Goal: Task Accomplishment & Management: Manage account settings

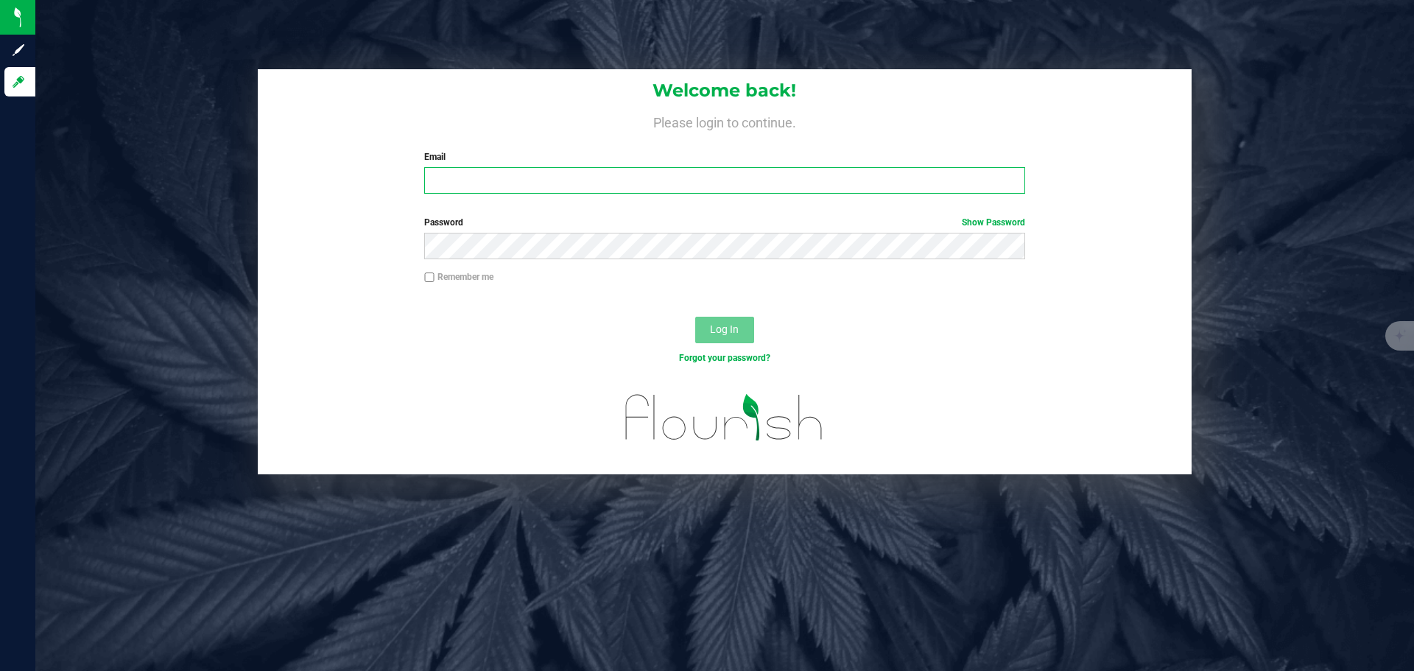
type input "hank@goldsmithextractsaz.com"
drag, startPoint x: 602, startPoint y: 179, endPoint x: 430, endPoint y: 177, distance: 172.3
click at [430, 177] on input "hank@goldsmithextractsaz.com" at bounding box center [724, 180] width 600 height 27
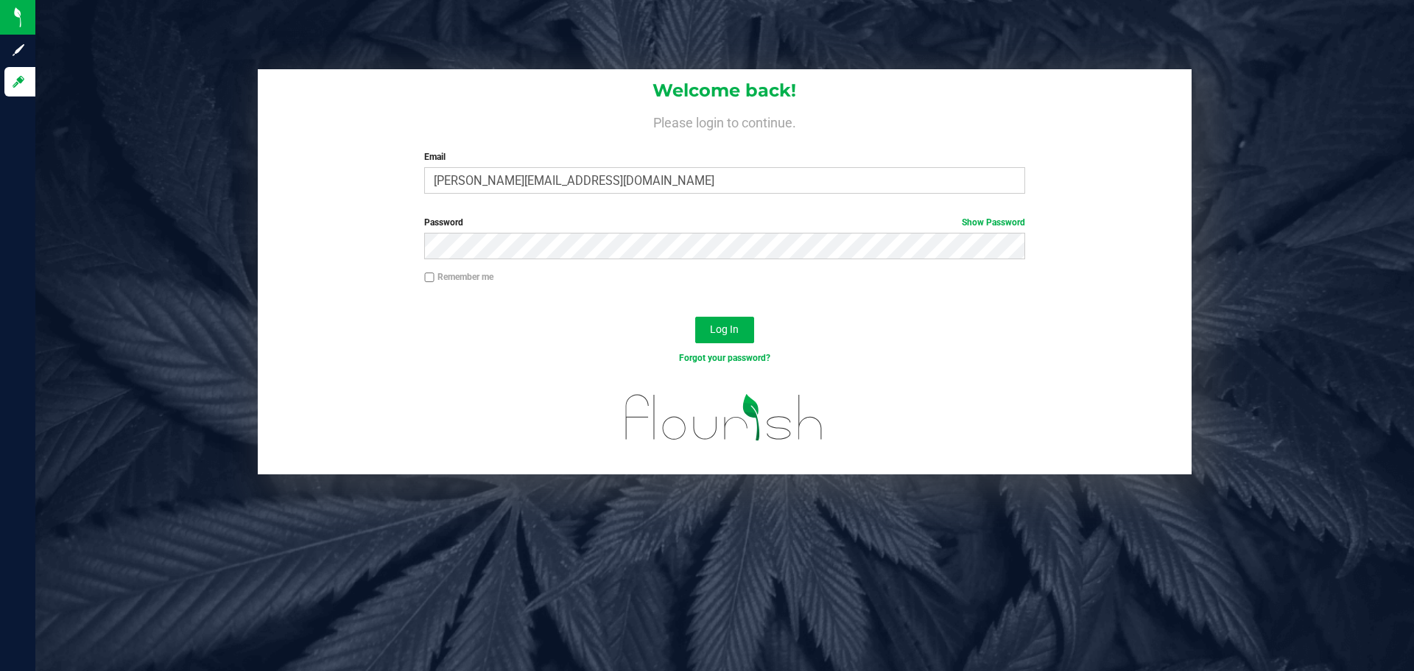
click at [490, 122] on h4 "Please login to continue." at bounding box center [725, 121] width 934 height 18
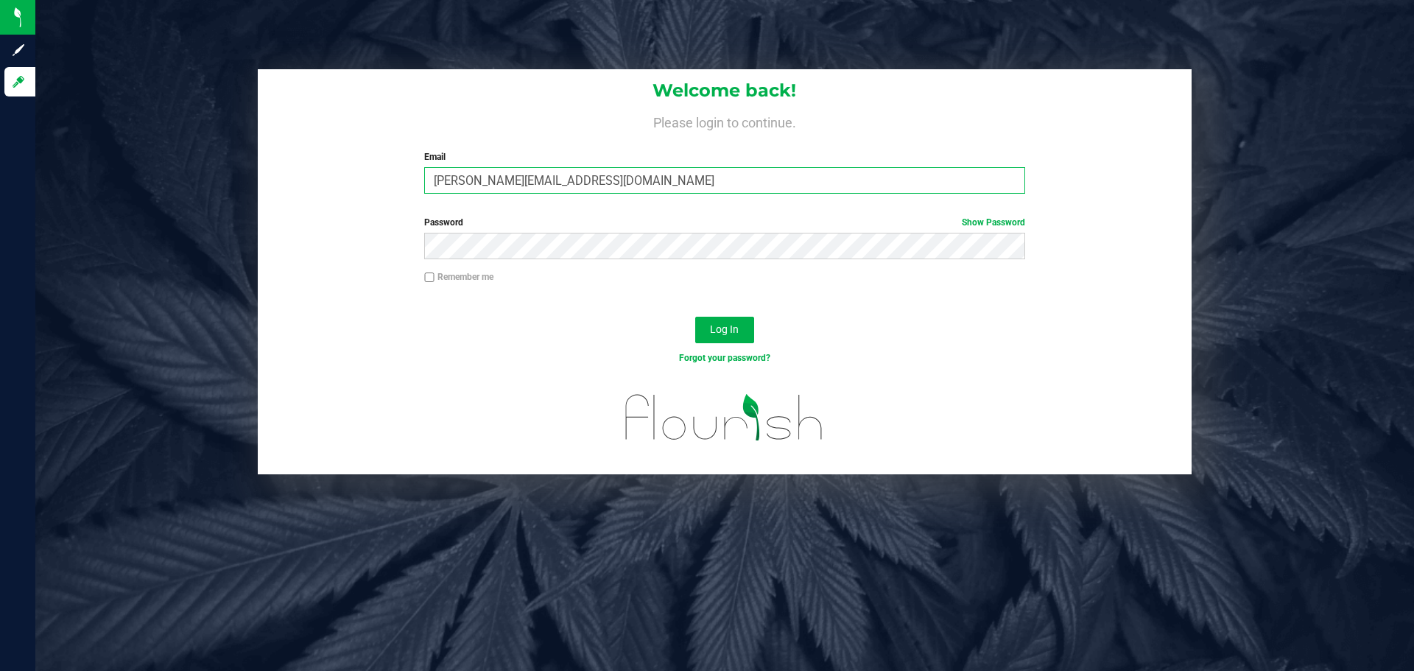
drag, startPoint x: 459, startPoint y: 180, endPoint x: 229, endPoint y: 136, distance: 234.1
click at [427, 172] on input "hank@goldsmithextractsaz.com" at bounding box center [724, 180] width 600 height 27
type input "[EMAIL_ADDRESS][DOMAIN_NAME]"
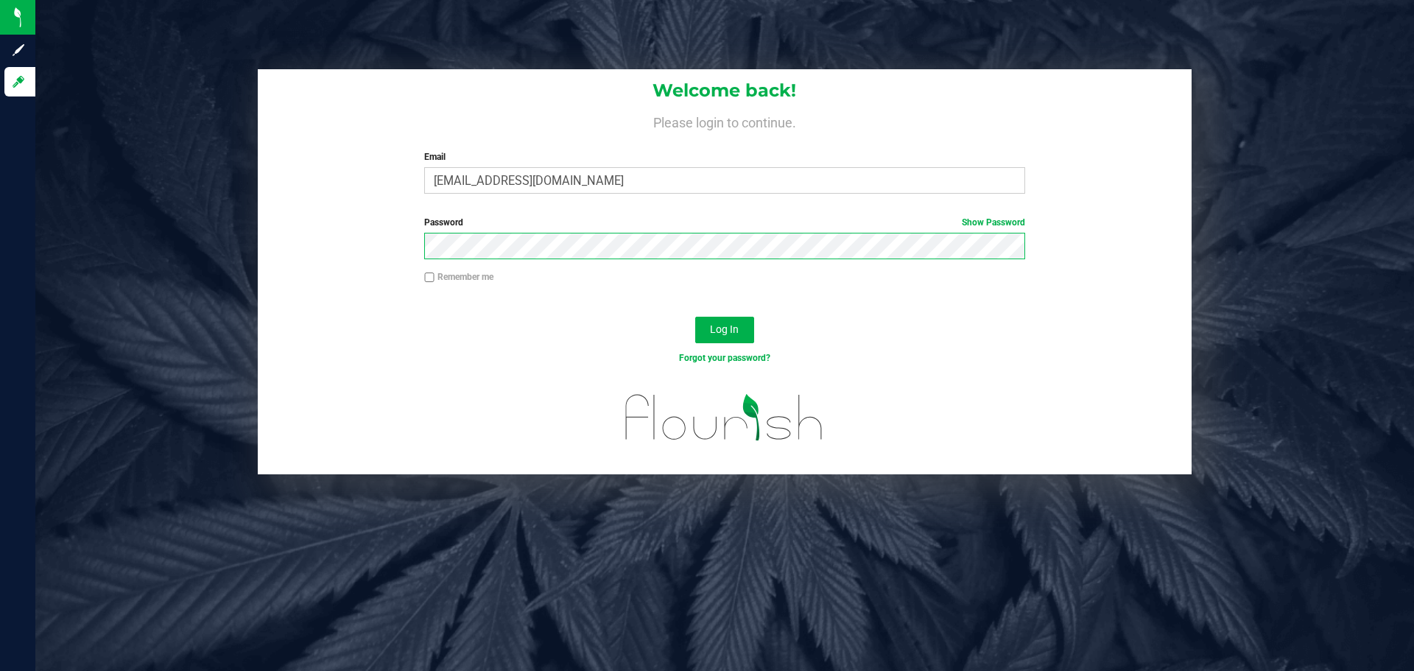
click at [365, 245] on div "Password Show Password" at bounding box center [725, 243] width 934 height 55
click at [405, 339] on div "Log In" at bounding box center [725, 334] width 934 height 49
click at [738, 334] on span "Log In" at bounding box center [724, 329] width 29 height 12
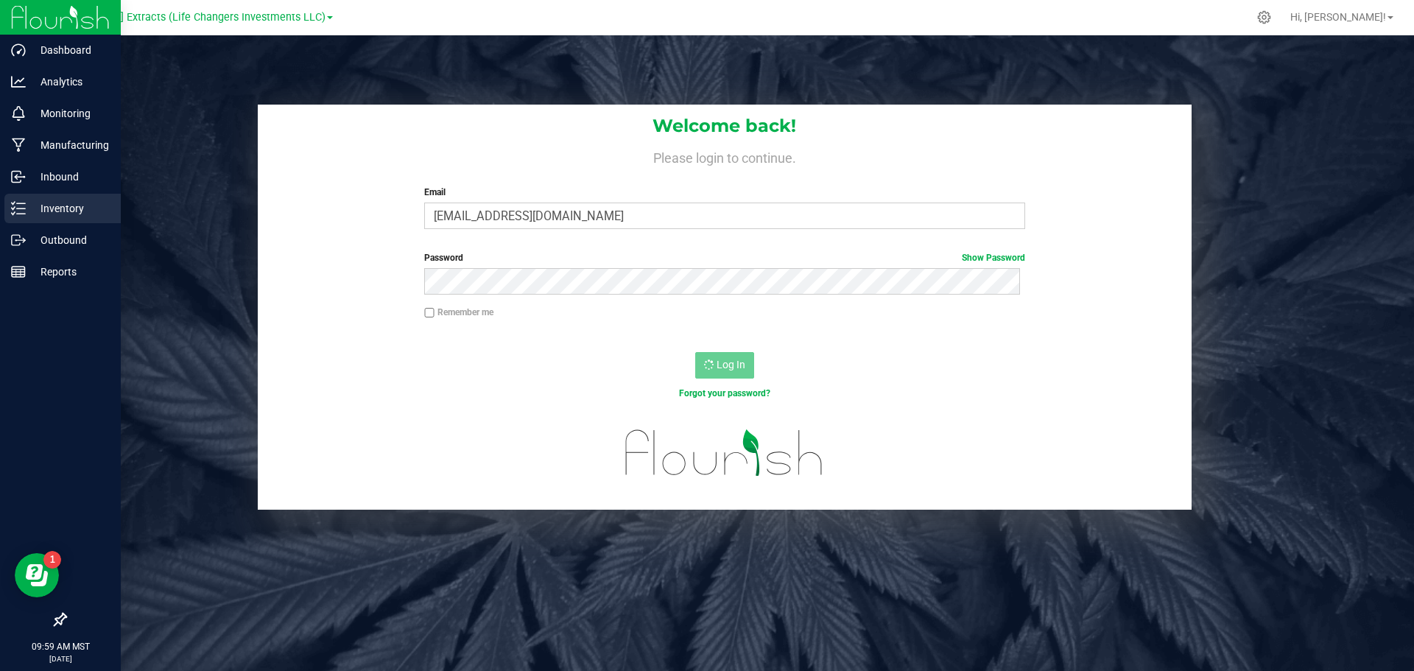
click at [70, 214] on p "Inventory" at bounding box center [70, 209] width 88 height 18
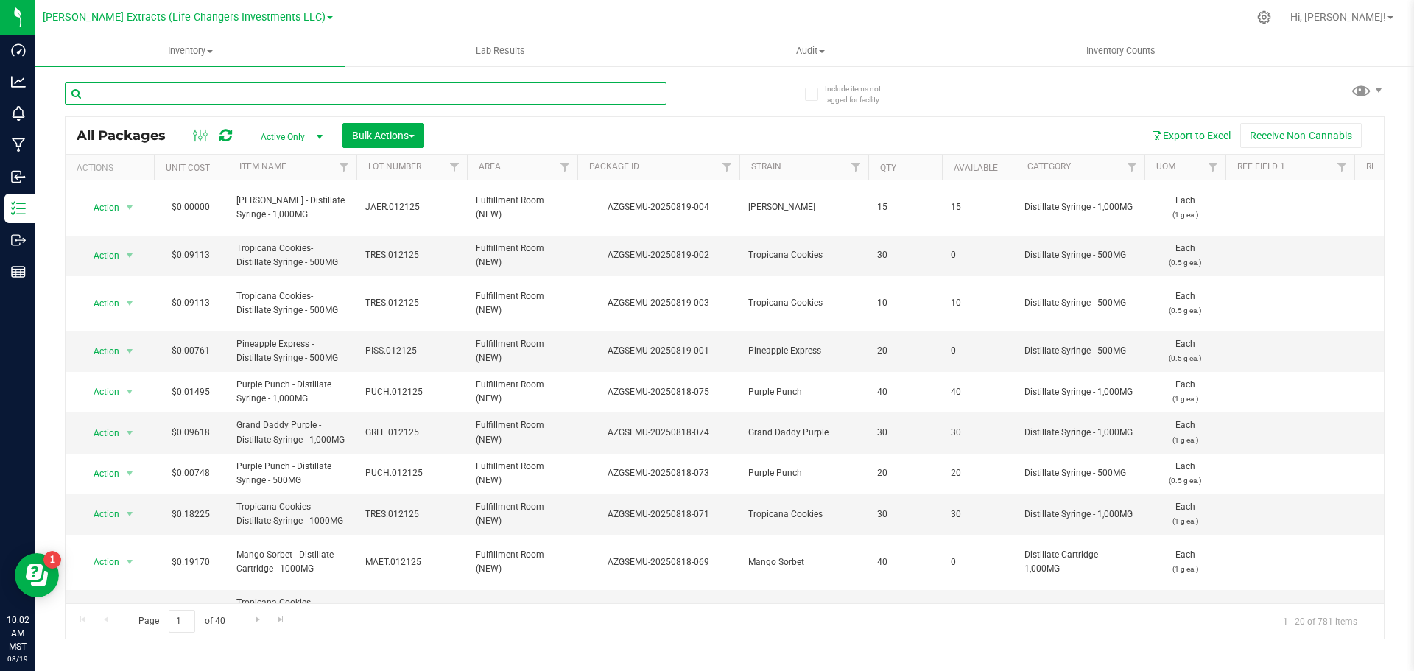
click at [228, 94] on input "text" at bounding box center [366, 93] width 602 height 22
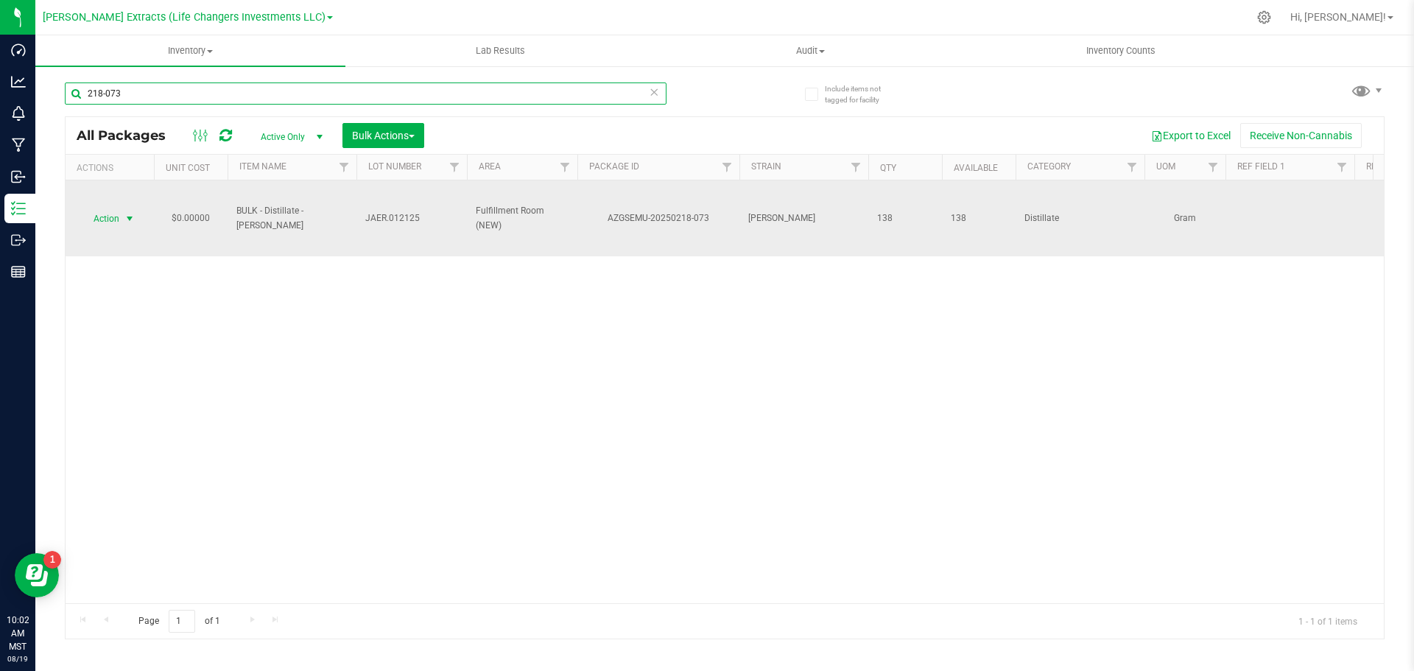
type input "218-073"
click at [102, 217] on span "Action" at bounding box center [100, 218] width 40 height 21
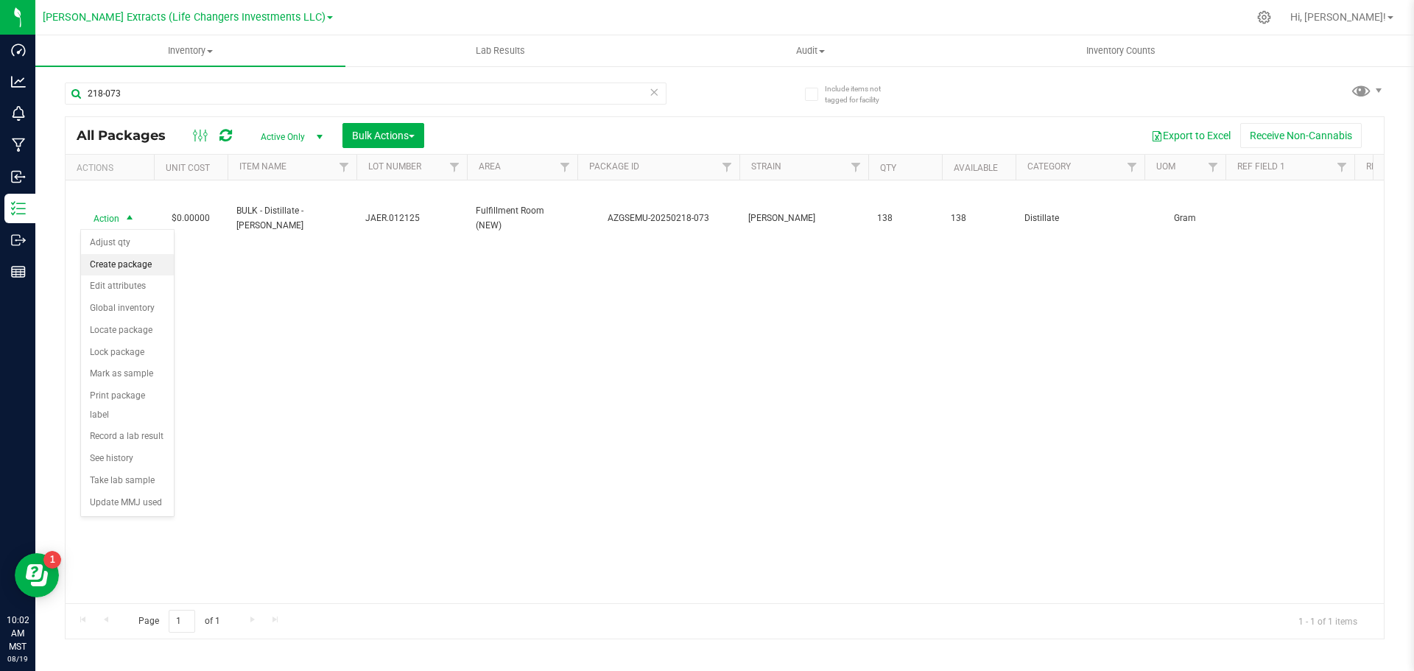
click at [133, 263] on li "Create package" at bounding box center [127, 265] width 93 height 22
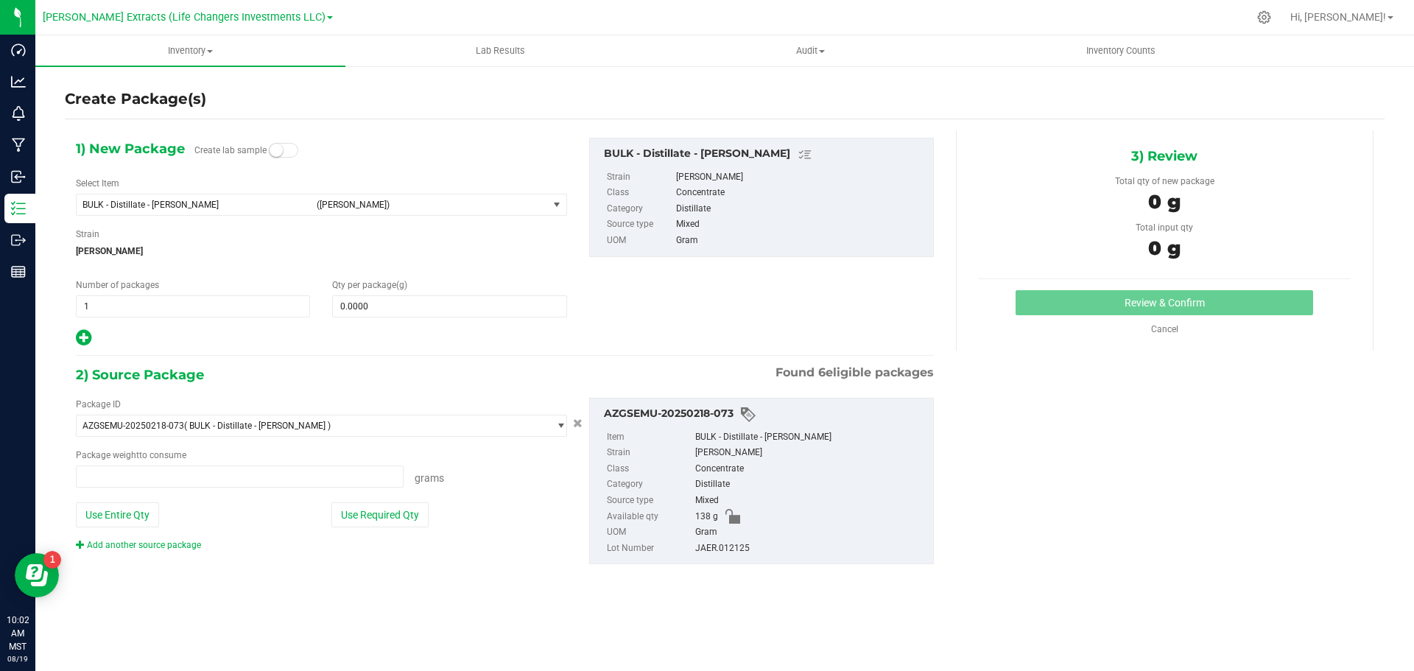
type input "0.0000 g"
click at [144, 203] on span "BULK - Distillate - Jack Herer" at bounding box center [194, 205] width 225 height 10
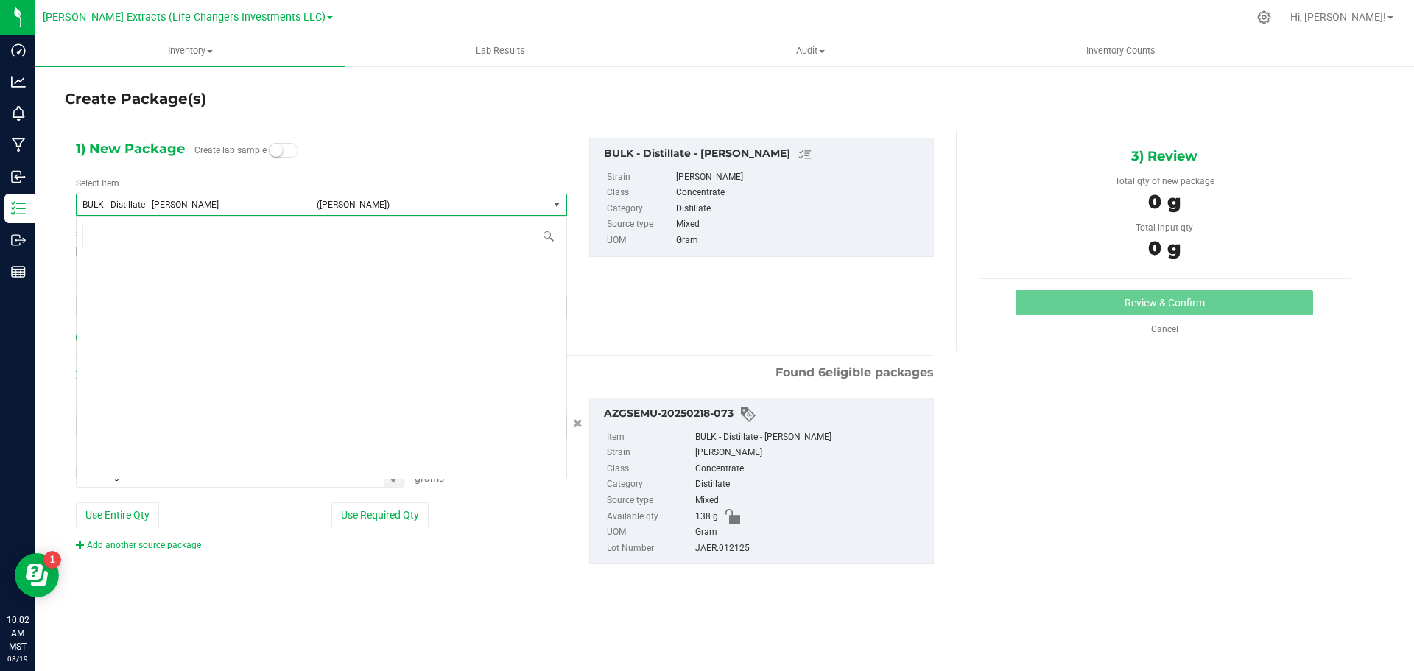
scroll to position [1361, 0]
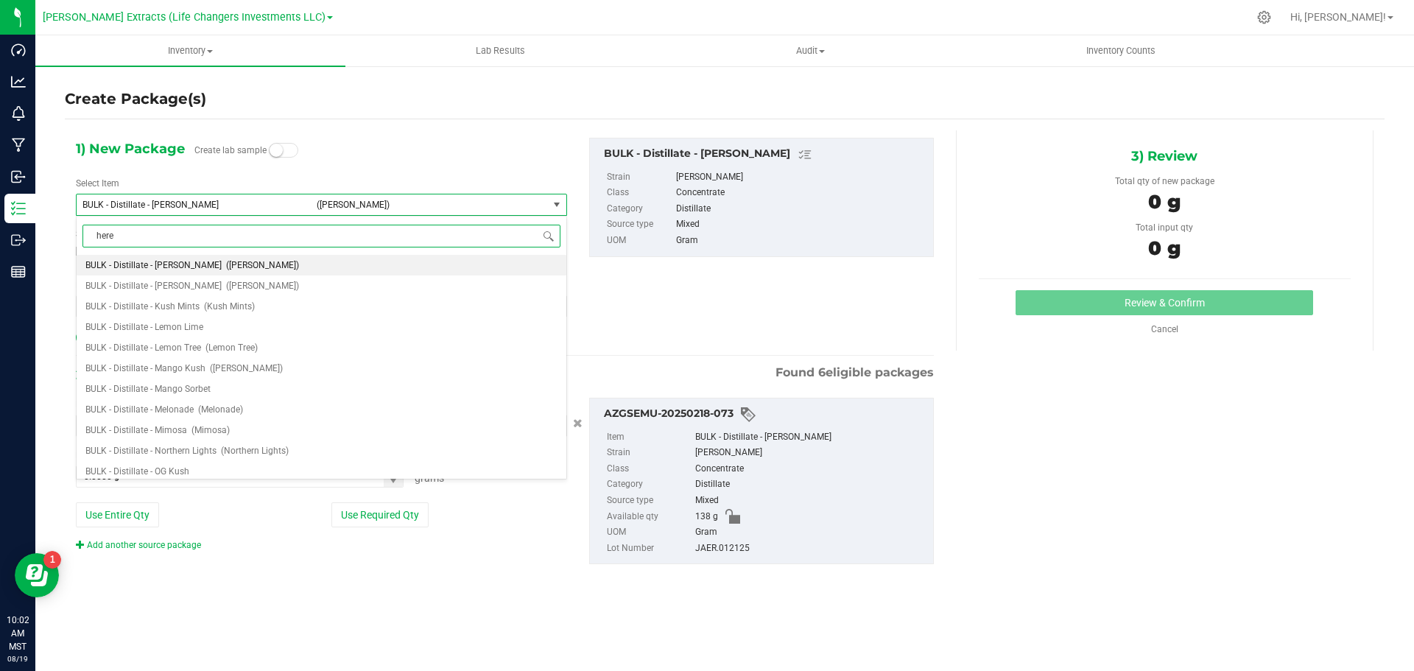
type input "herer"
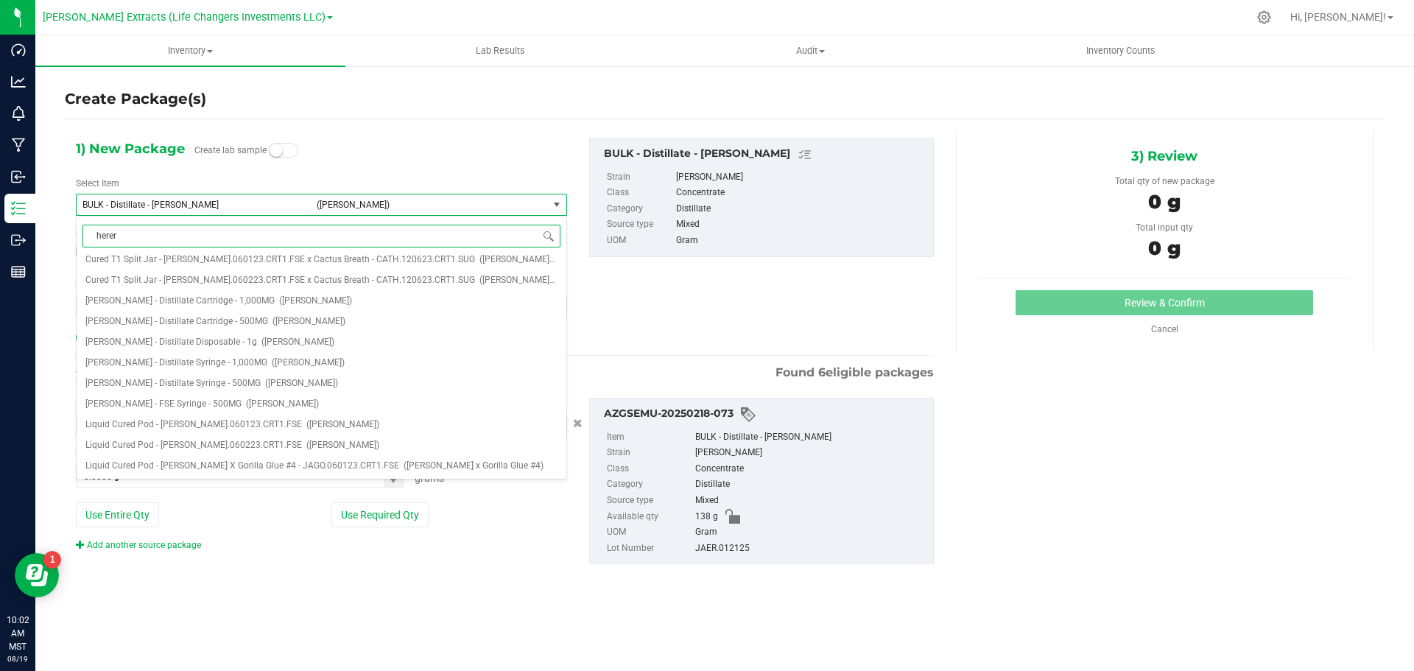
scroll to position [0, 0]
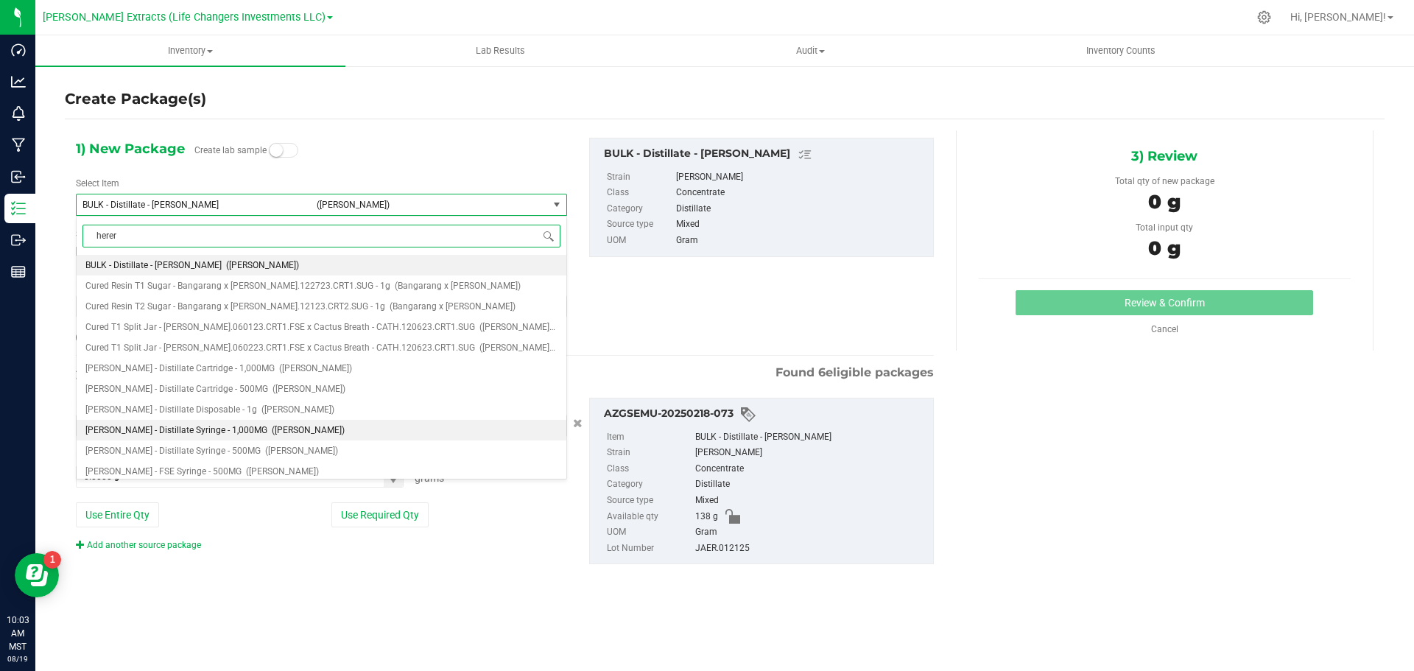
click at [120, 424] on li "Jack Herer - Distillate Syringe - 1,000MG (Jack Herer)" at bounding box center [322, 430] width 490 height 21
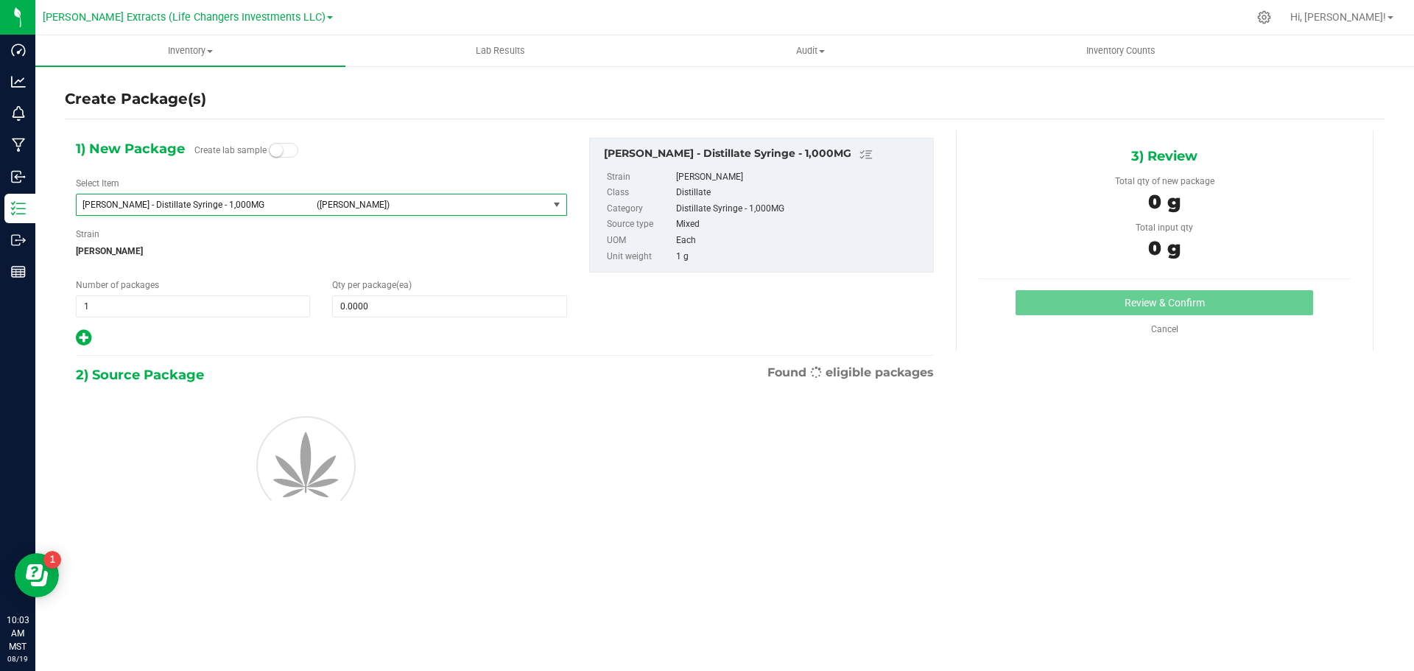
type input "0"
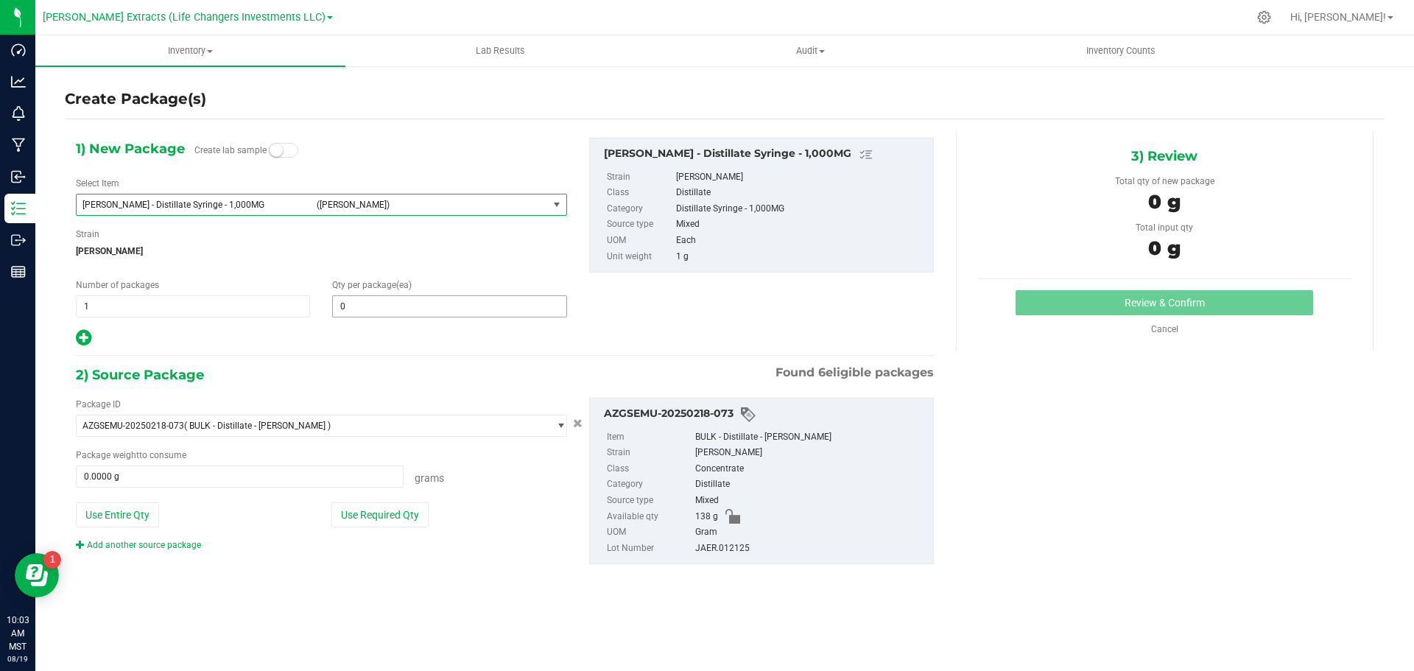
click at [486, 306] on span "0 0" at bounding box center [449, 306] width 234 height 22
type input "35"
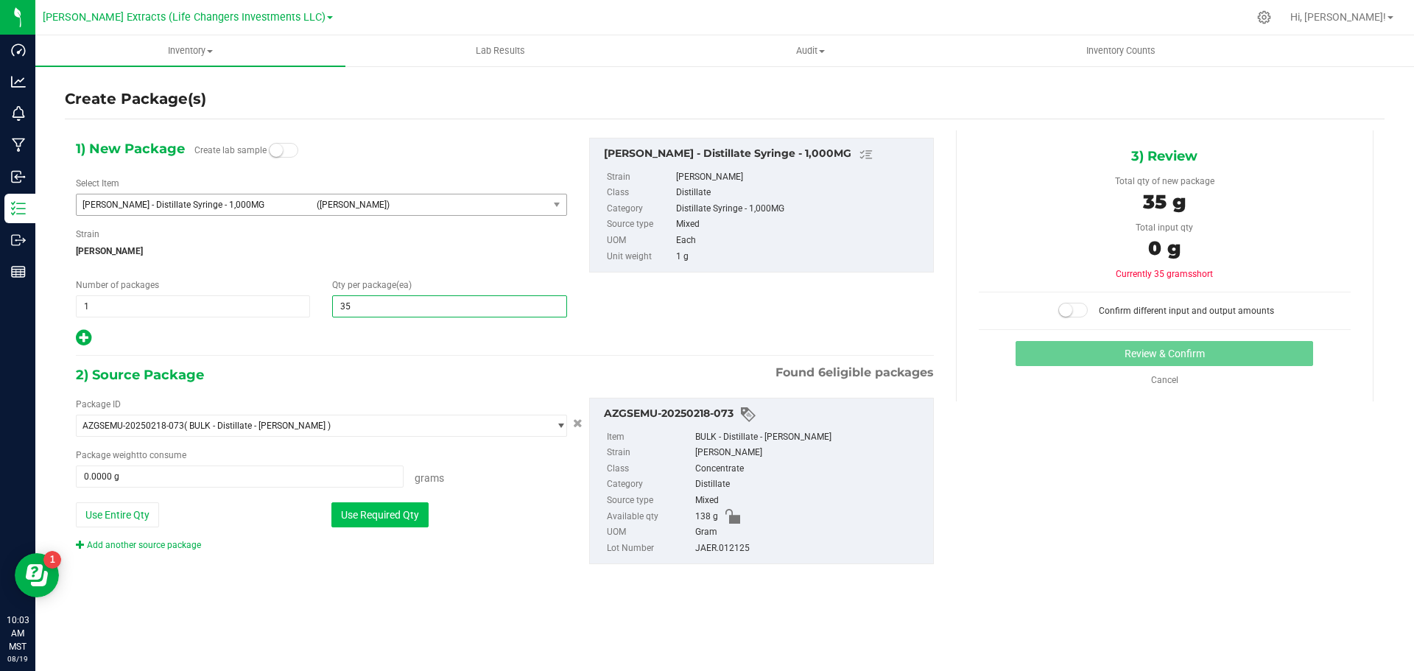
type input "35"
click at [412, 523] on button "Use Required Qty" at bounding box center [379, 514] width 97 height 25
type input "35.0000 g"
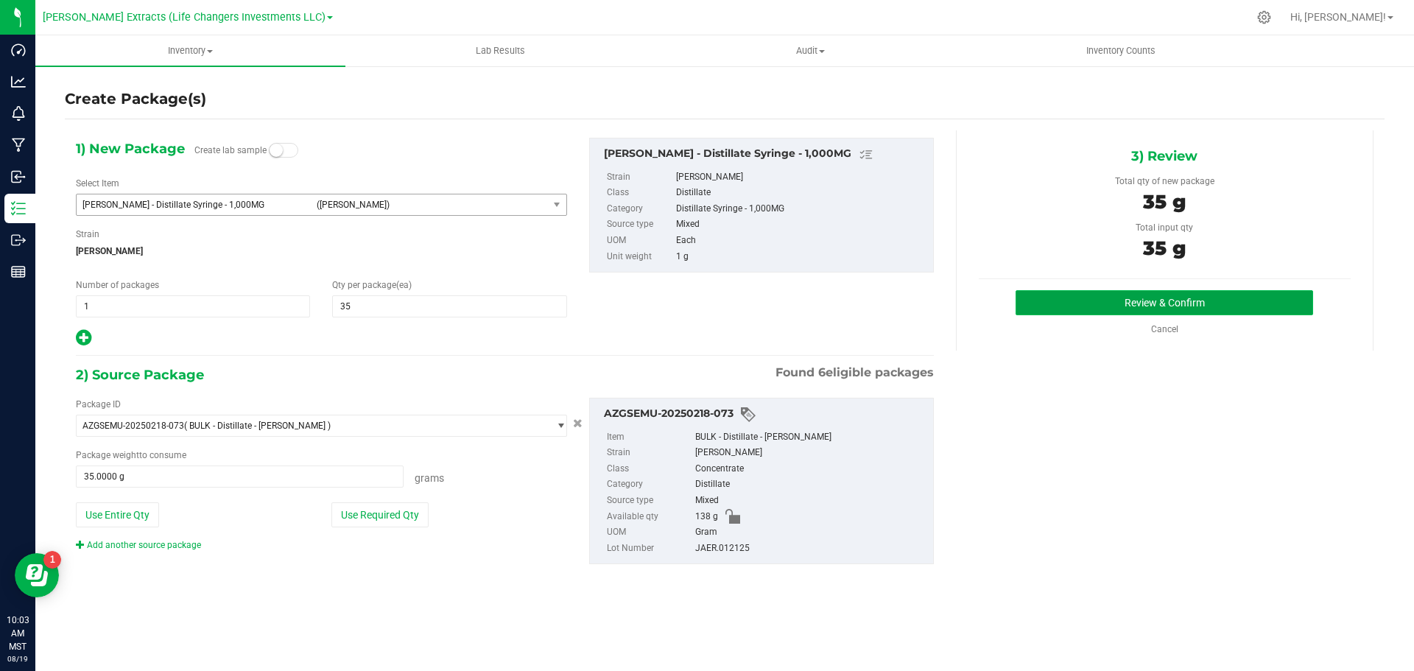
click at [1094, 299] on button "Review & Confirm" at bounding box center [1165, 302] width 298 height 25
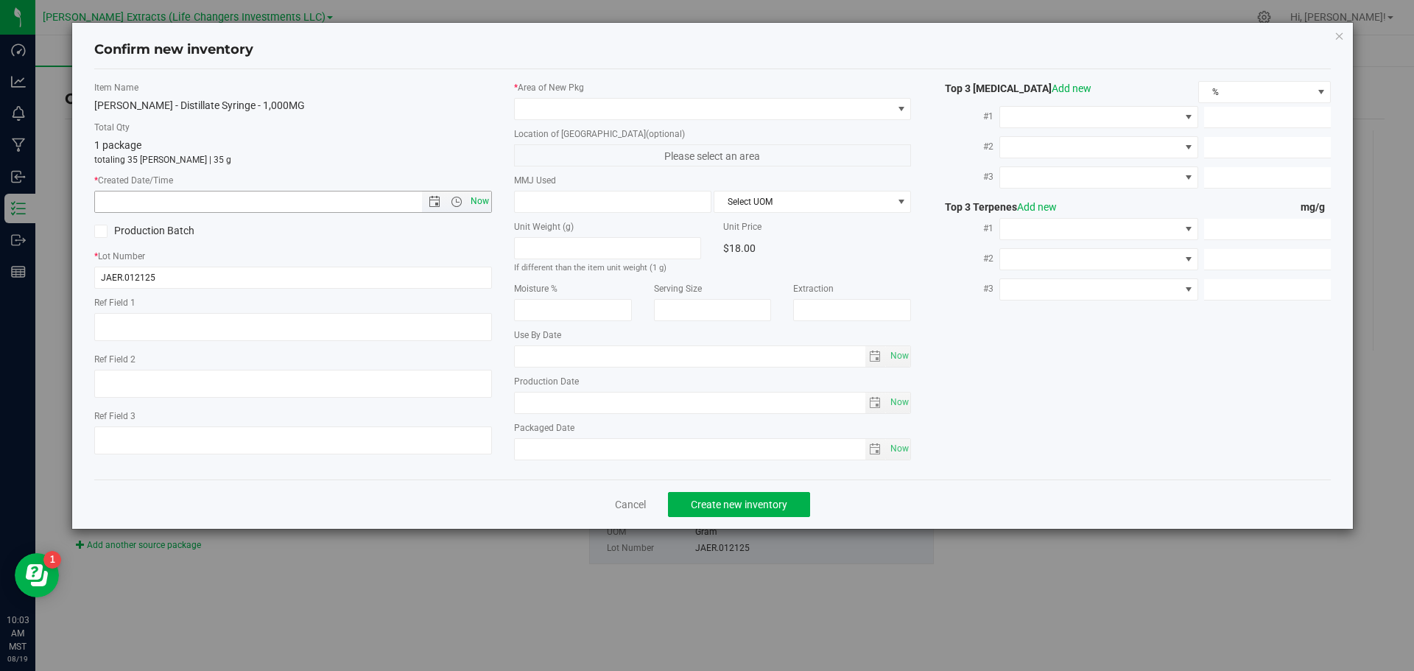
click at [477, 200] on span "Now" at bounding box center [479, 201] width 25 height 21
type input "8/19/2025 10:03 AM"
click at [576, 110] on span at bounding box center [704, 109] width 378 height 21
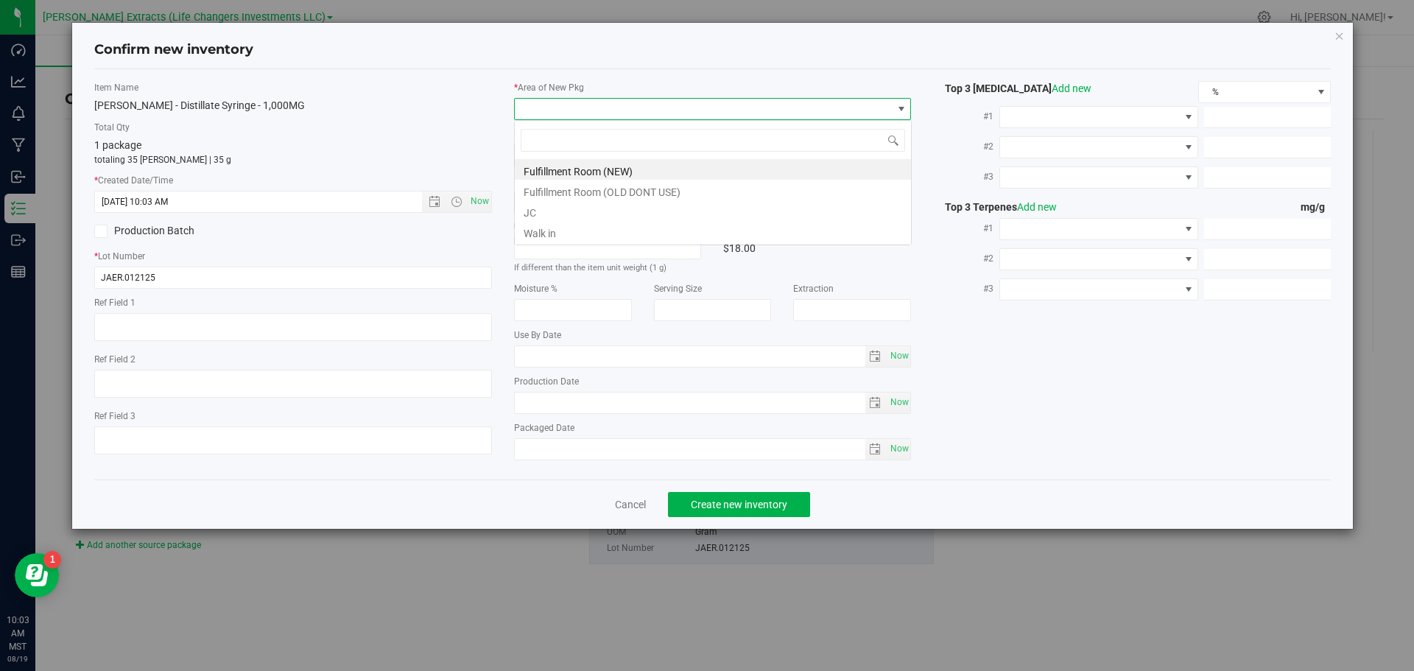
scroll to position [22, 398]
click at [560, 174] on li "Fulfillment Room (NEW)" at bounding box center [713, 169] width 396 height 21
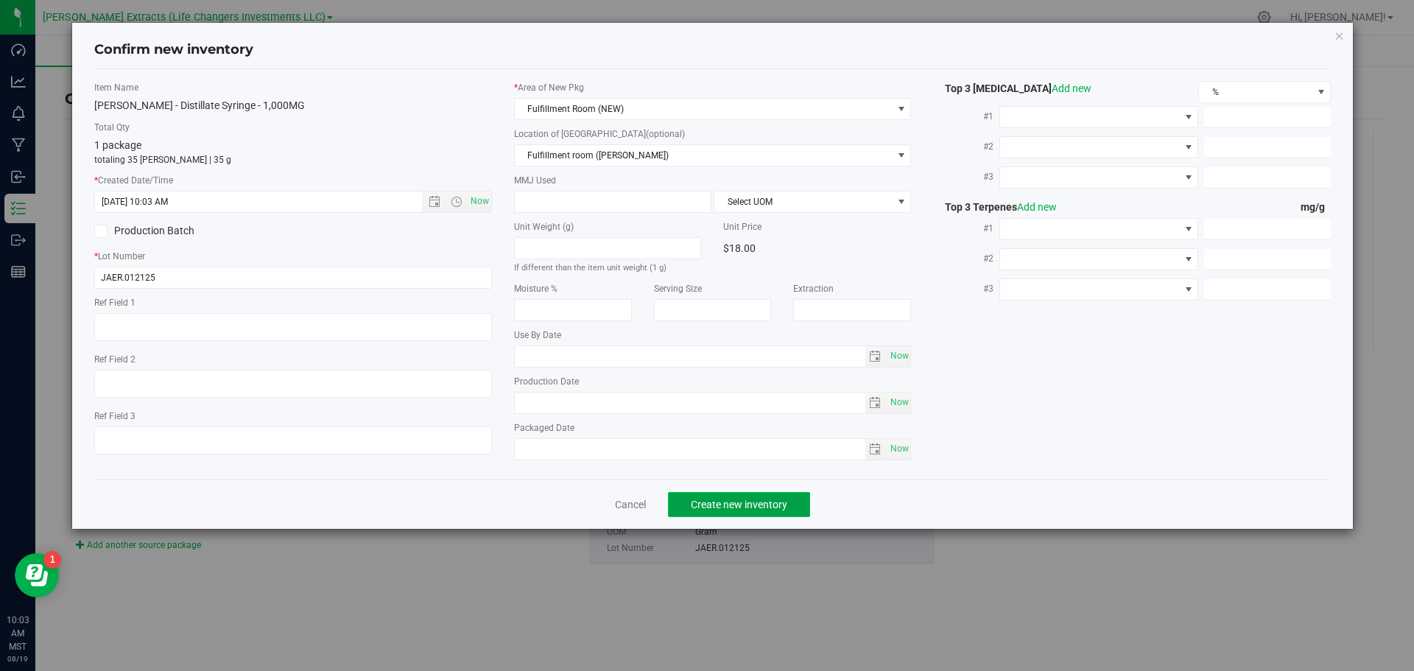
click at [720, 506] on span "Create new inventory" at bounding box center [739, 505] width 96 height 12
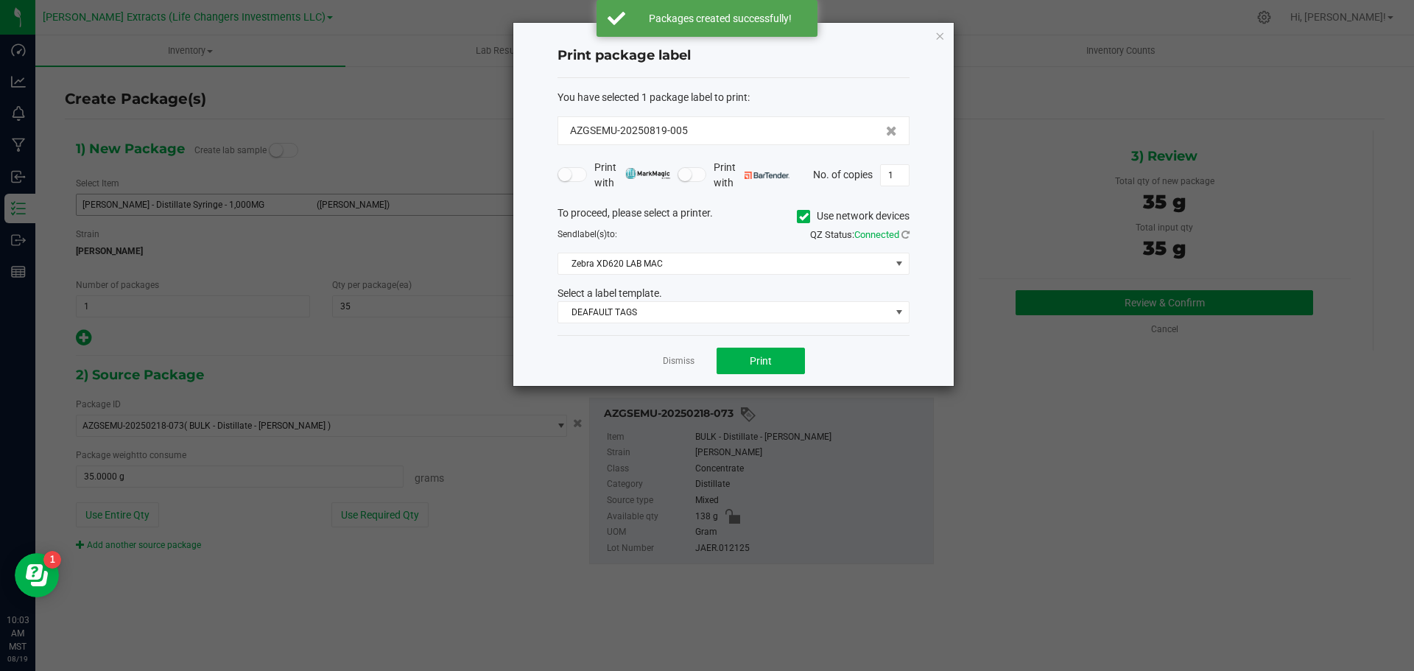
click at [802, 217] on icon at bounding box center [804, 217] width 10 height 0
click at [0, 0] on input "Use network devices" at bounding box center [0, 0] width 0 height 0
click at [613, 264] on span at bounding box center [724, 263] width 332 height 21
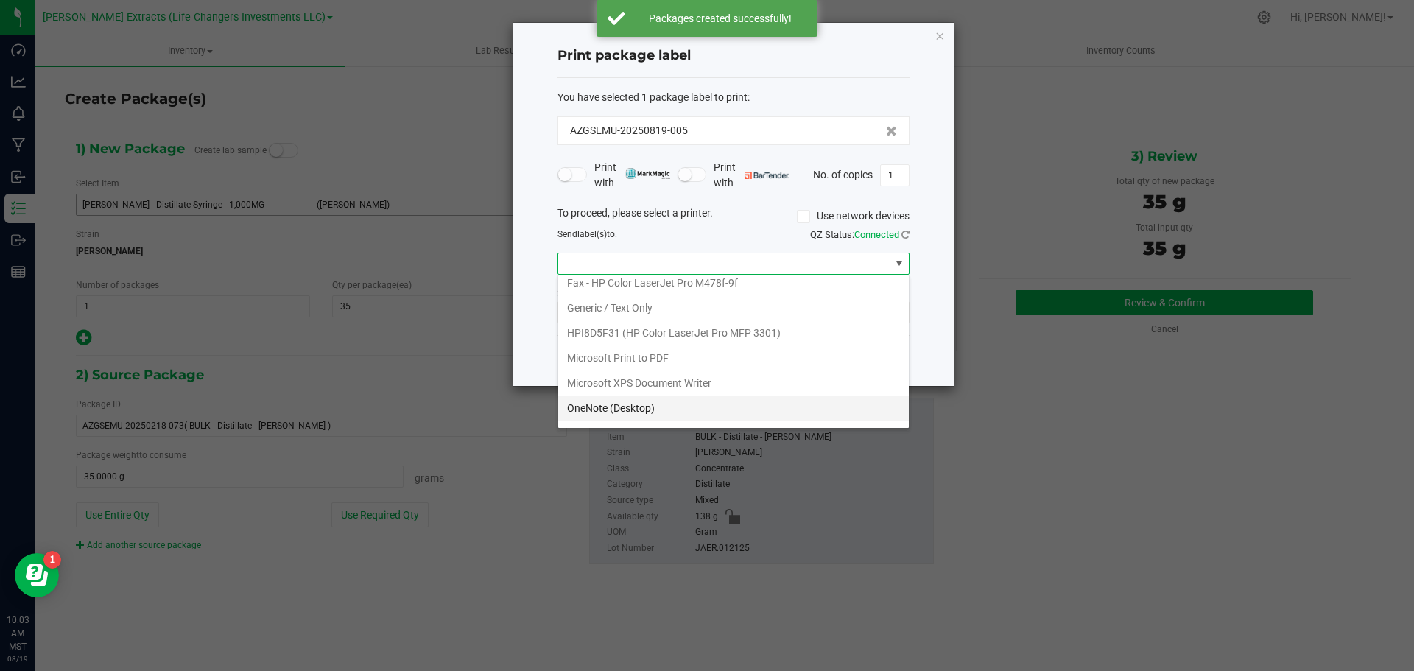
scroll to position [78, 0]
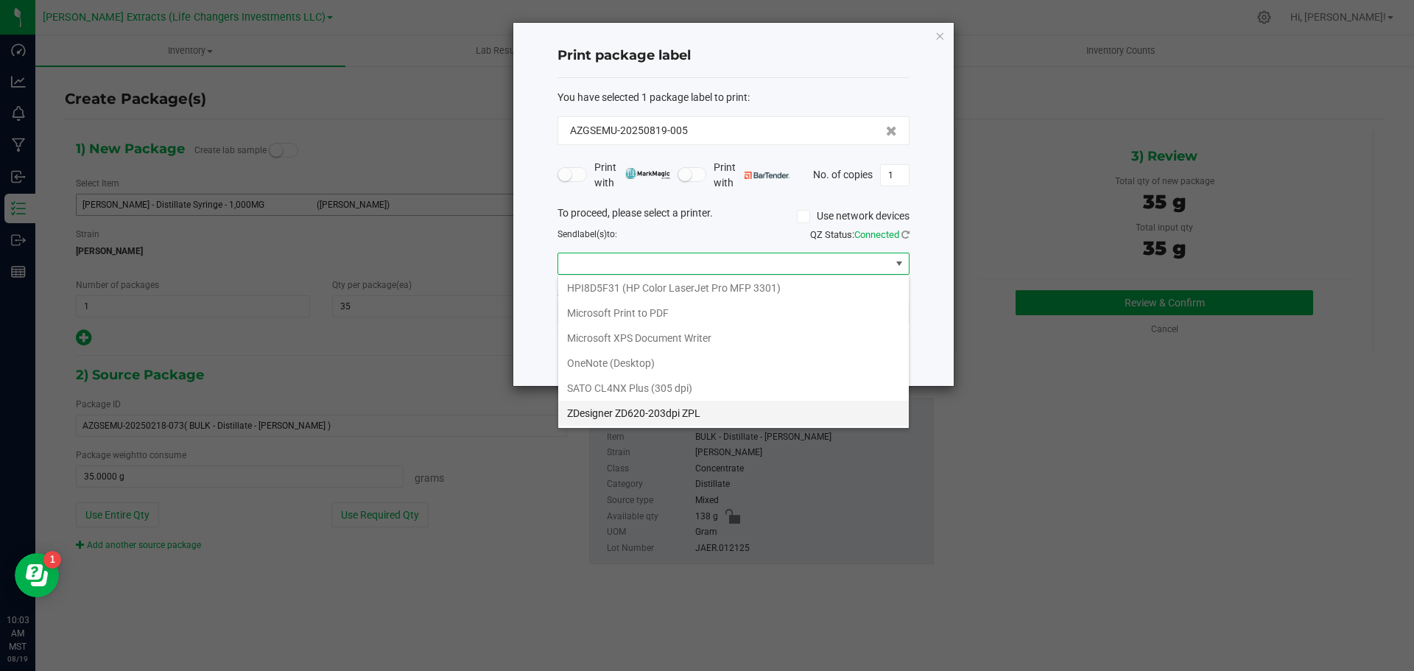
click at [611, 410] on ZPL "ZDesigner ZD620-203dpi ZPL" at bounding box center [733, 413] width 351 height 25
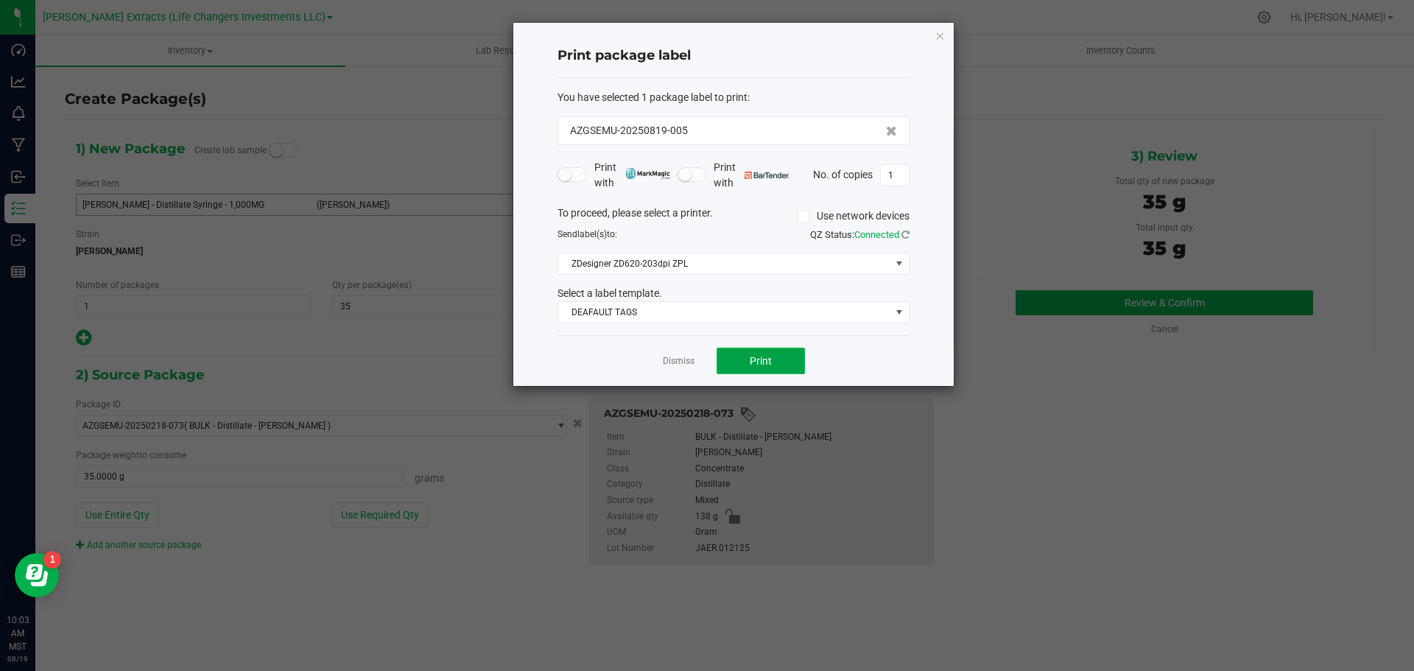
click at [769, 353] on button "Print" at bounding box center [761, 361] width 88 height 27
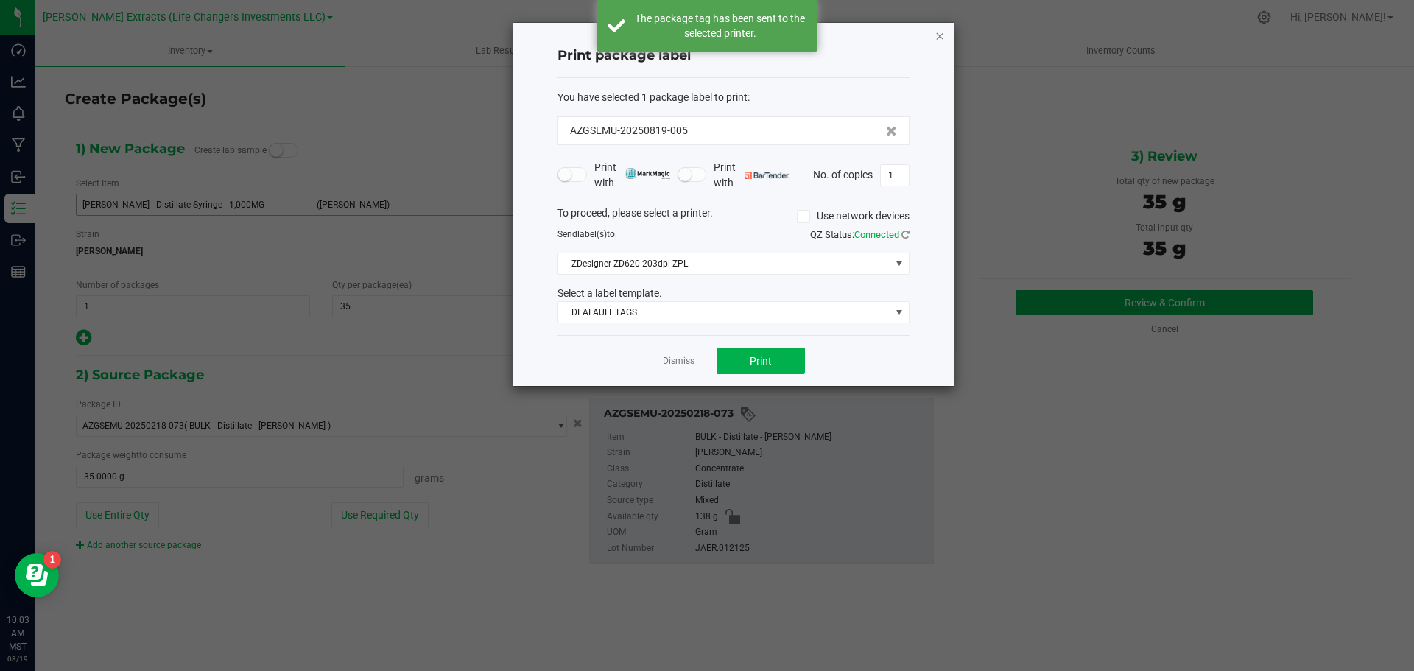
click at [941, 35] on icon "button" at bounding box center [940, 36] width 10 height 18
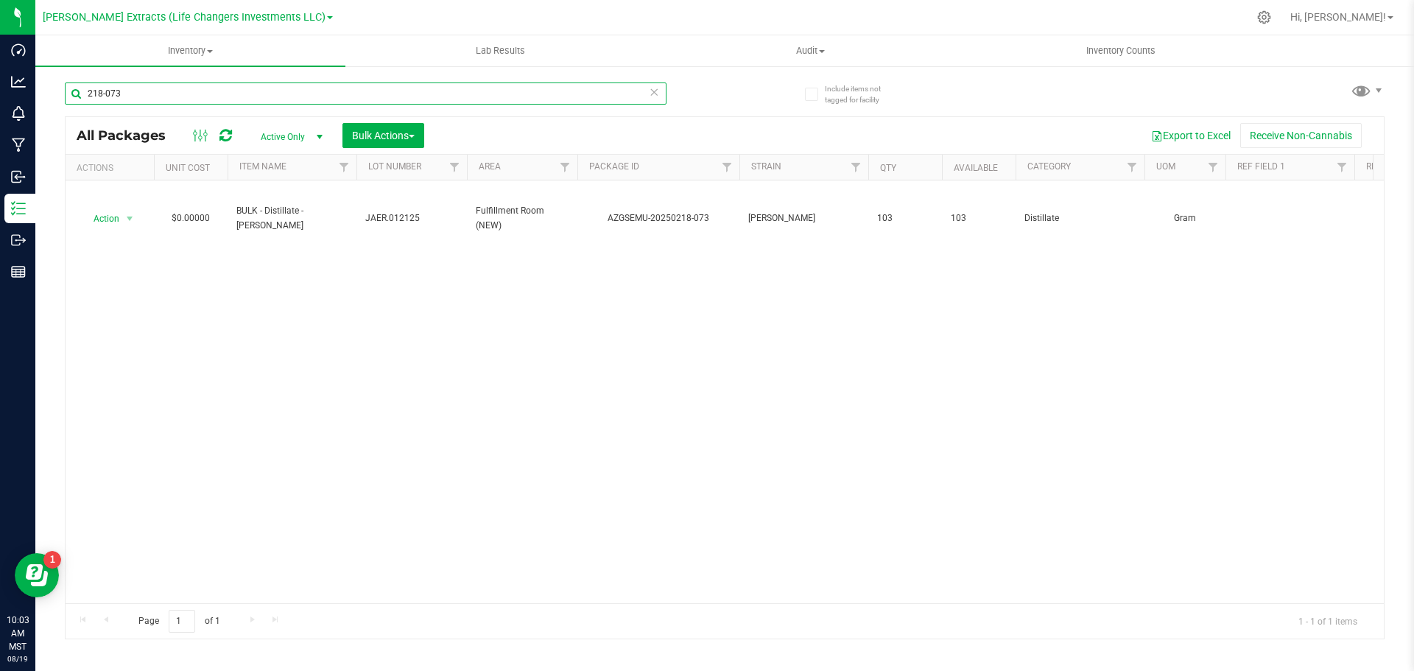
drag, startPoint x: 121, startPoint y: 91, endPoint x: 79, endPoint y: 83, distance: 42.6
click at [49, 91] on div "Include items not tagged for facility 218-073 All Packages Active Only Active O…" at bounding box center [724, 289] width 1379 height 449
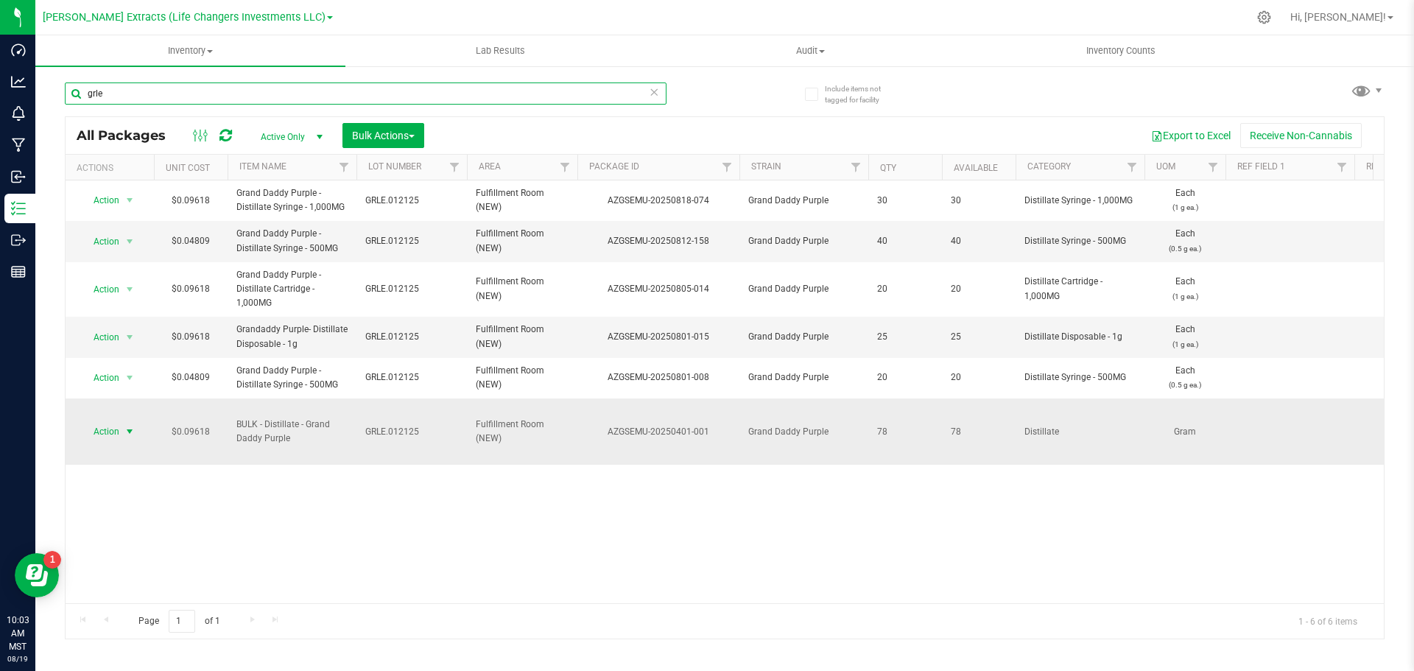
type input "grle"
click at [103, 430] on span "Action" at bounding box center [100, 431] width 40 height 21
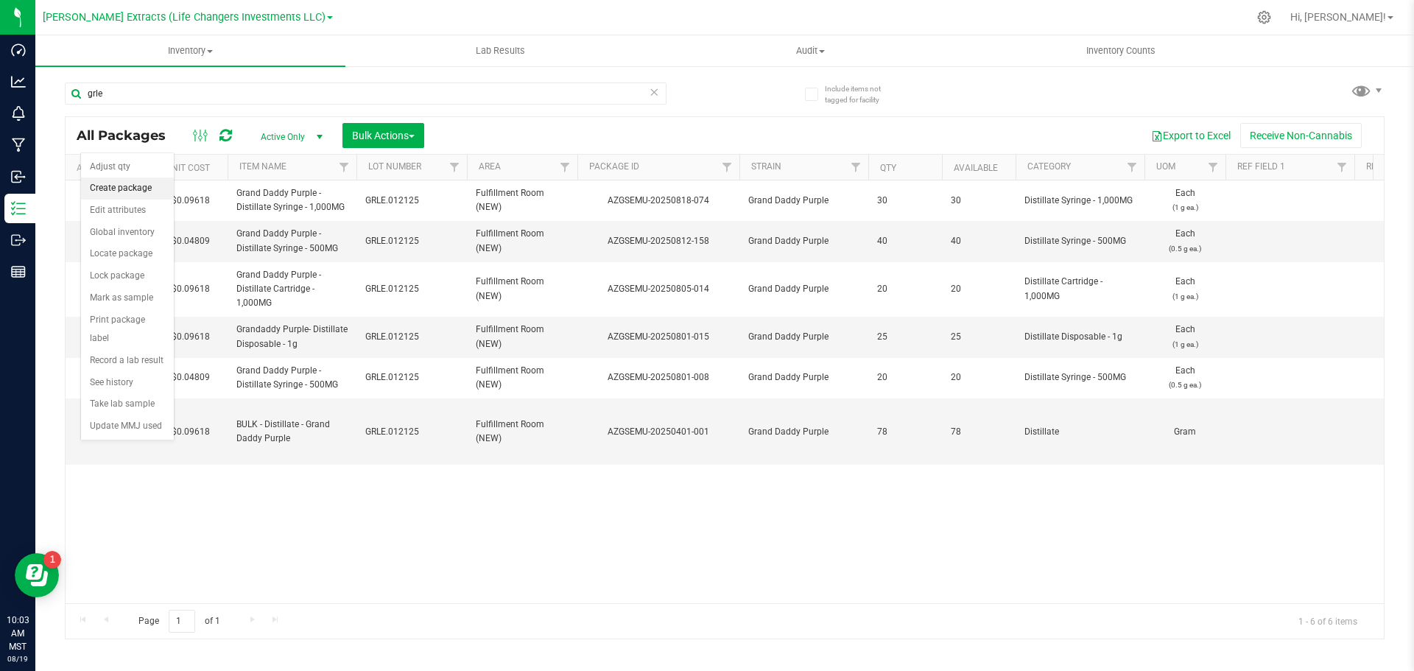
click at [135, 188] on li "Create package" at bounding box center [127, 188] width 93 height 22
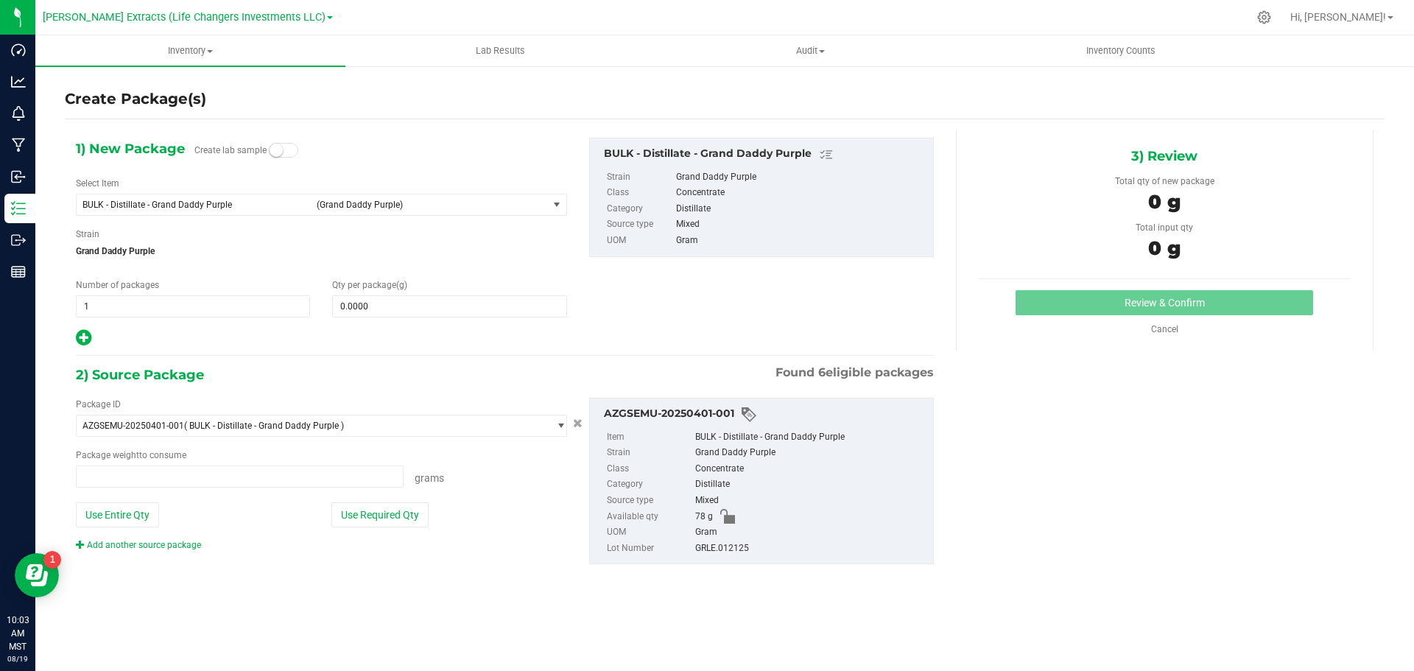
type input "0.0000 g"
click at [125, 206] on span "BULK - Distillate - Grand Daddy Purple" at bounding box center [194, 205] width 225 height 10
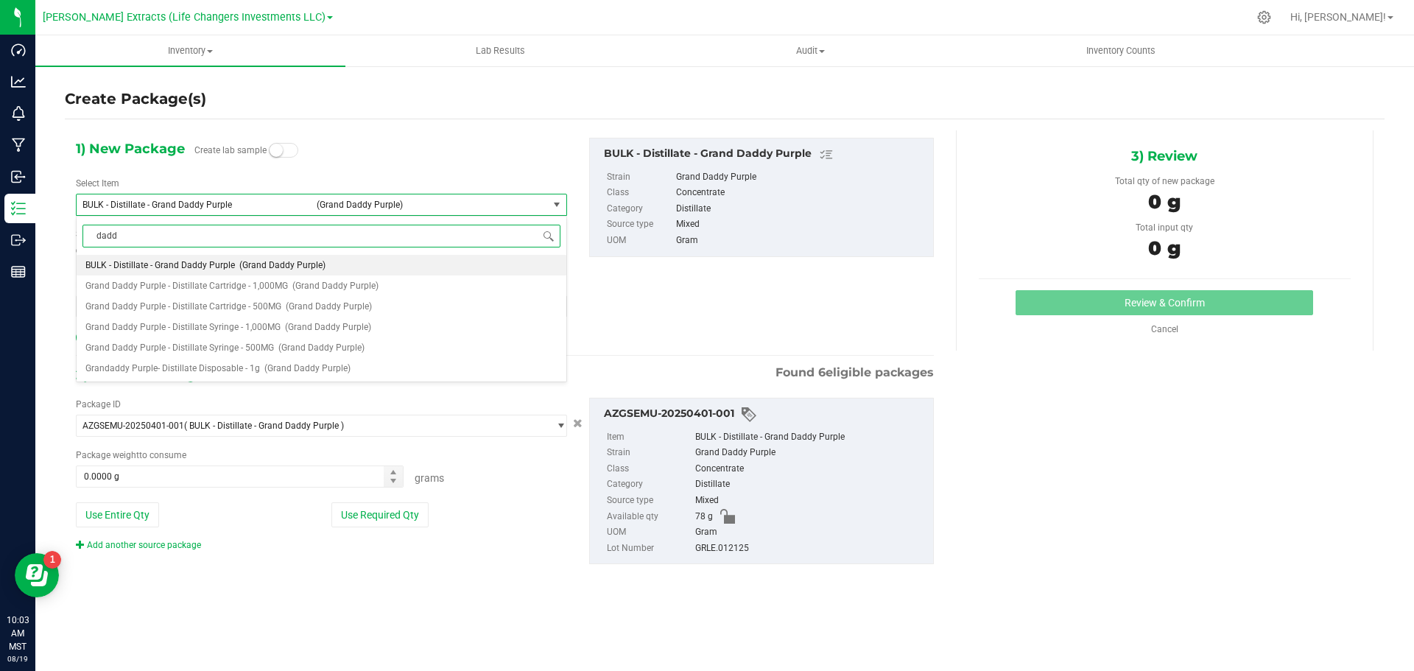
type input "daddy"
click at [197, 326] on span "Grand Daddy Purple - Distillate Syringe - 1,000MG" at bounding box center [182, 327] width 195 height 10
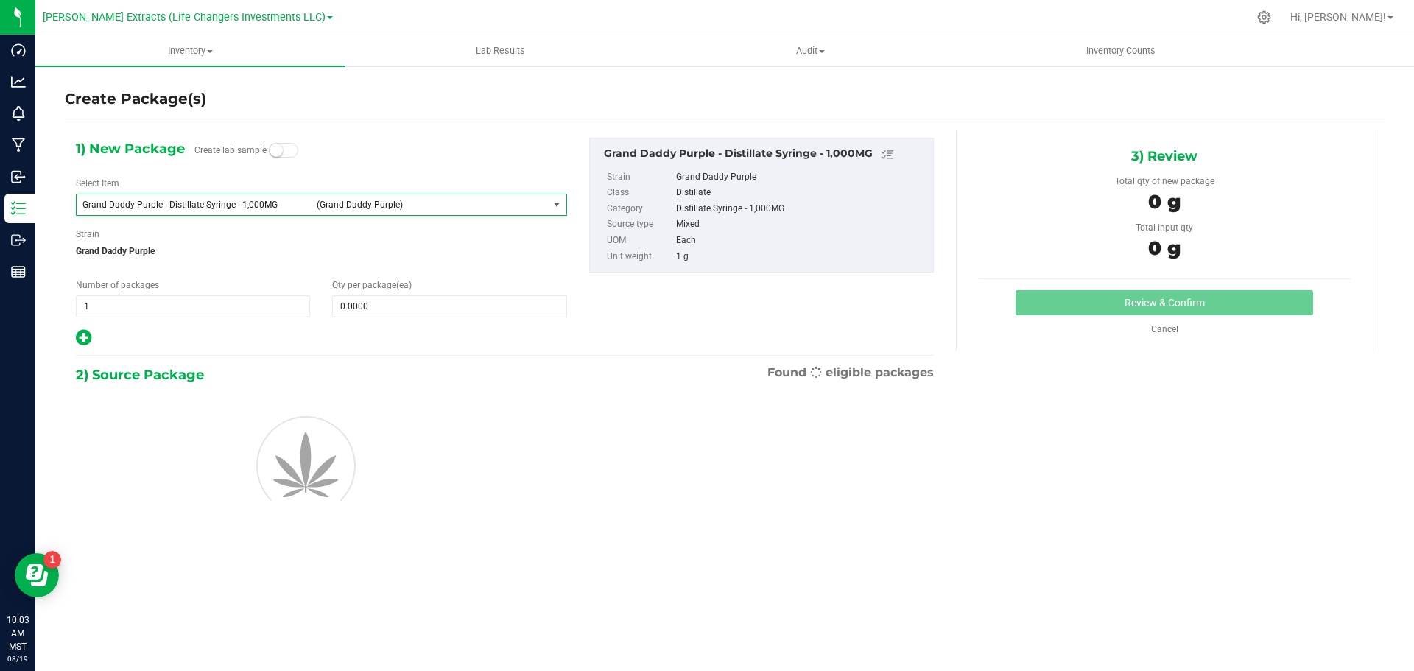
type input "0"
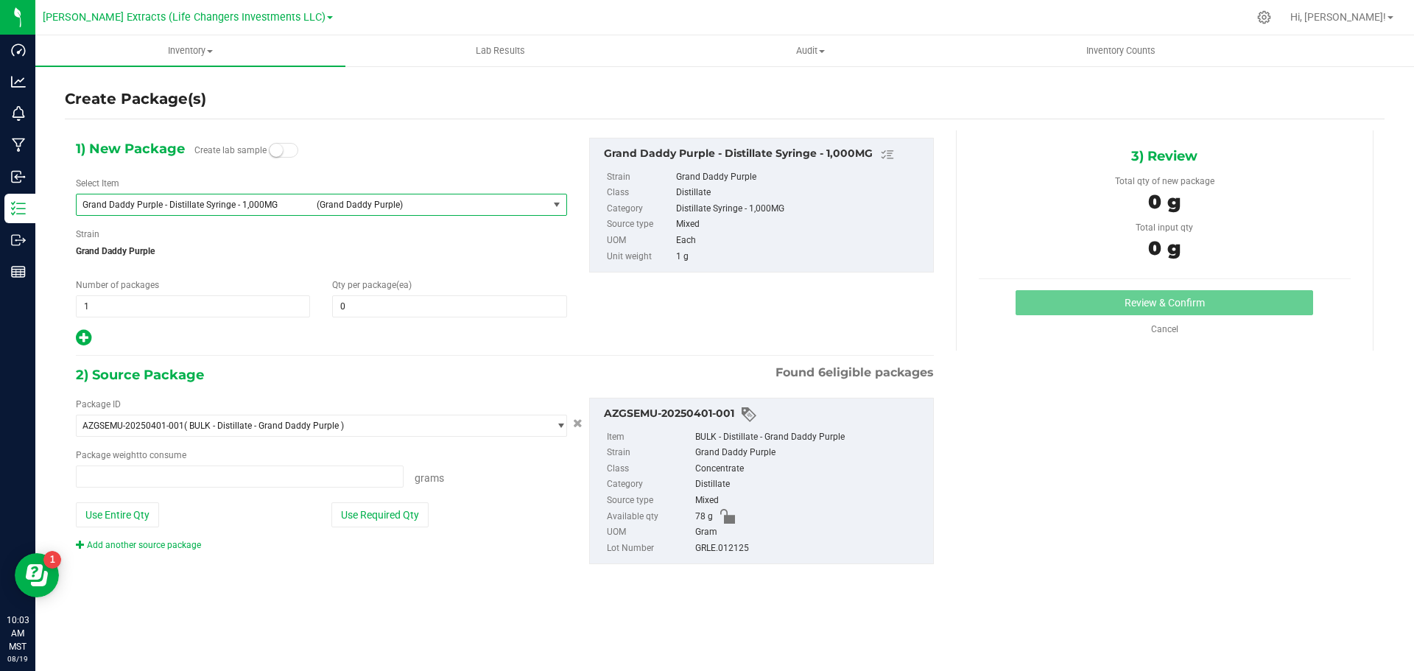
type input "0.0000 g"
click at [442, 309] on span at bounding box center [449, 306] width 234 height 22
type input "40"
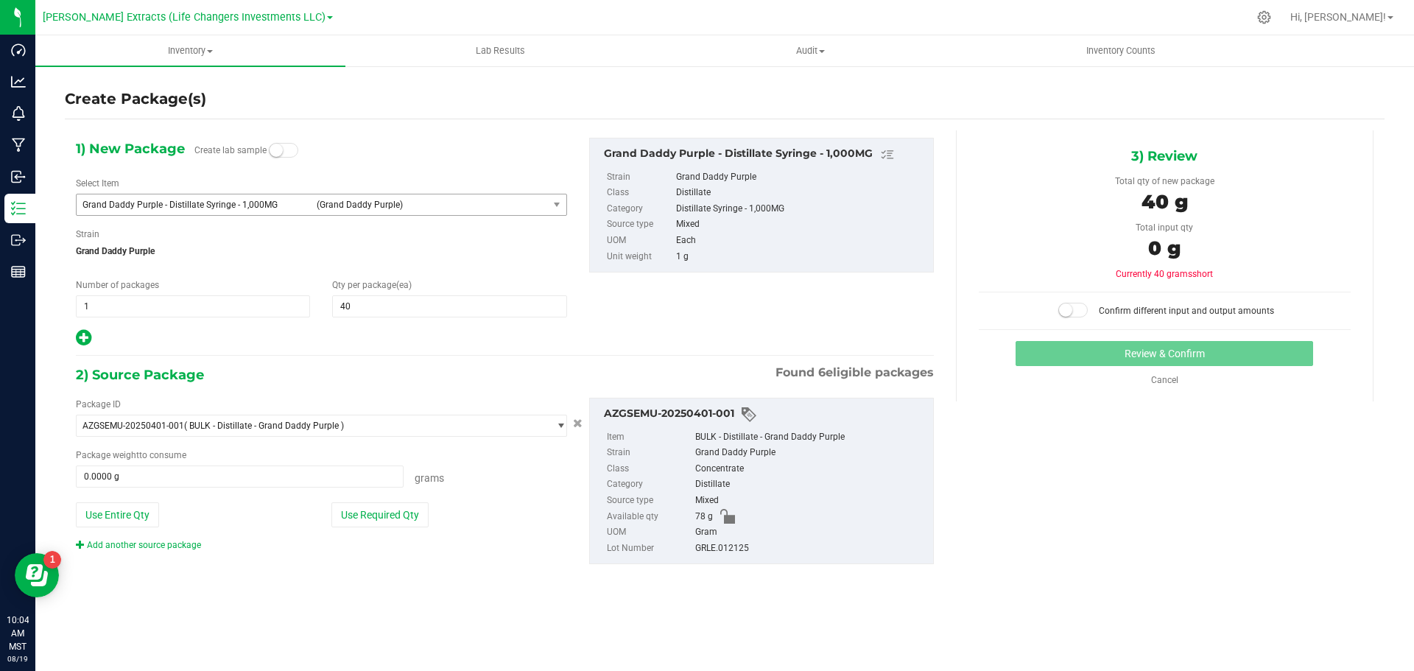
click at [87, 332] on icon at bounding box center [83, 337] width 15 height 18
type input "40"
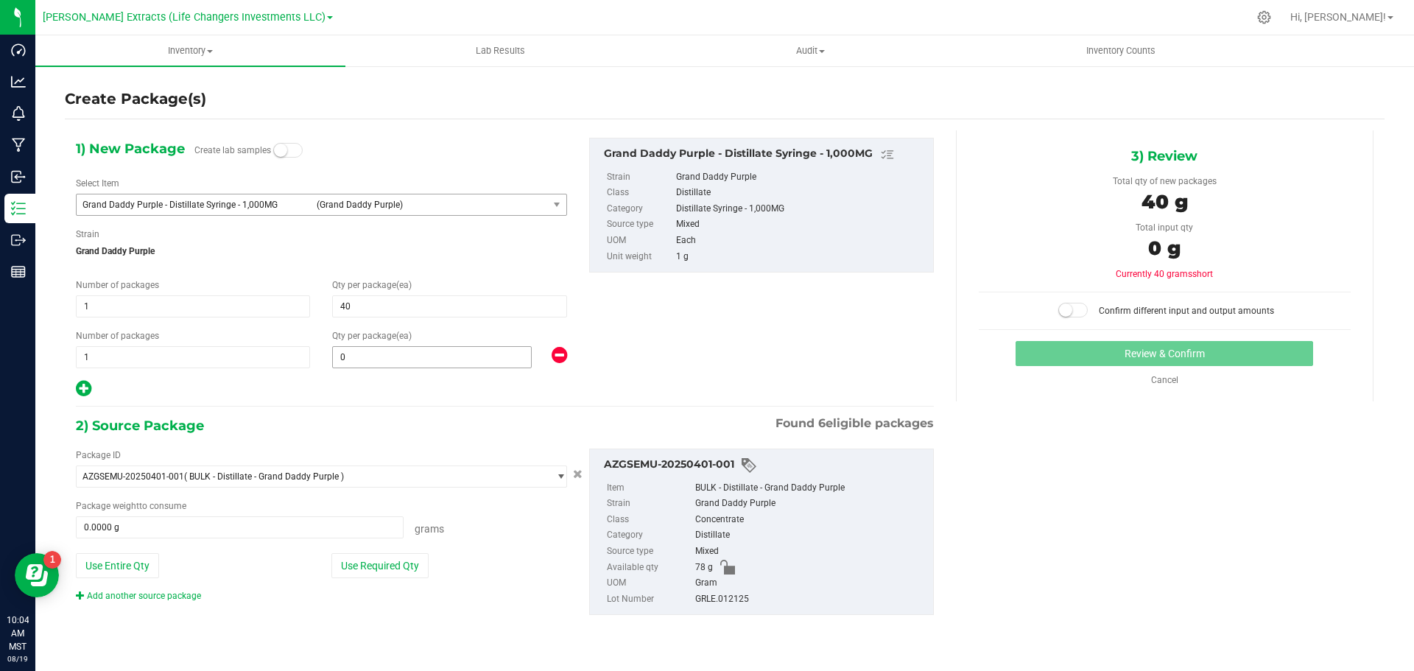
click at [384, 363] on span "0 0" at bounding box center [432, 357] width 200 height 22
type input "10"
click at [364, 558] on button "Use Required Qty" at bounding box center [379, 565] width 97 height 25
type input "10"
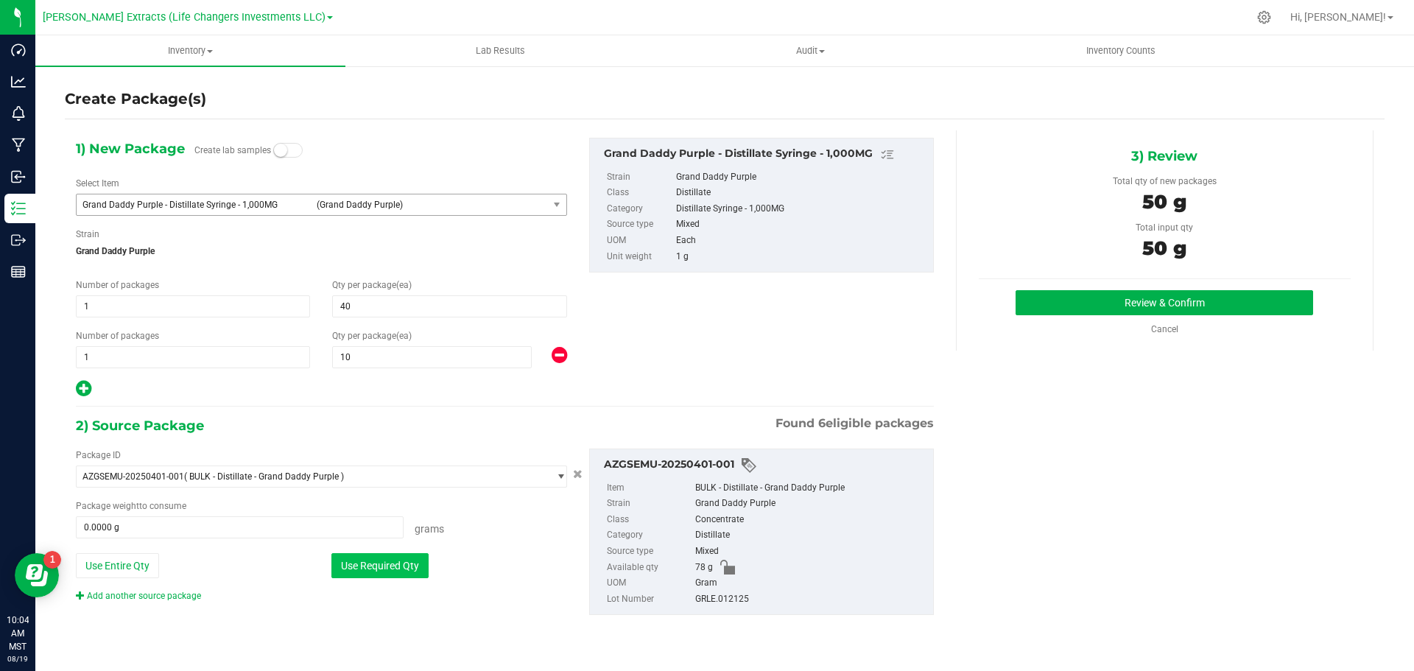
type input "50.0000 g"
click at [1105, 306] on button "Review & Confirm" at bounding box center [1165, 302] width 298 height 25
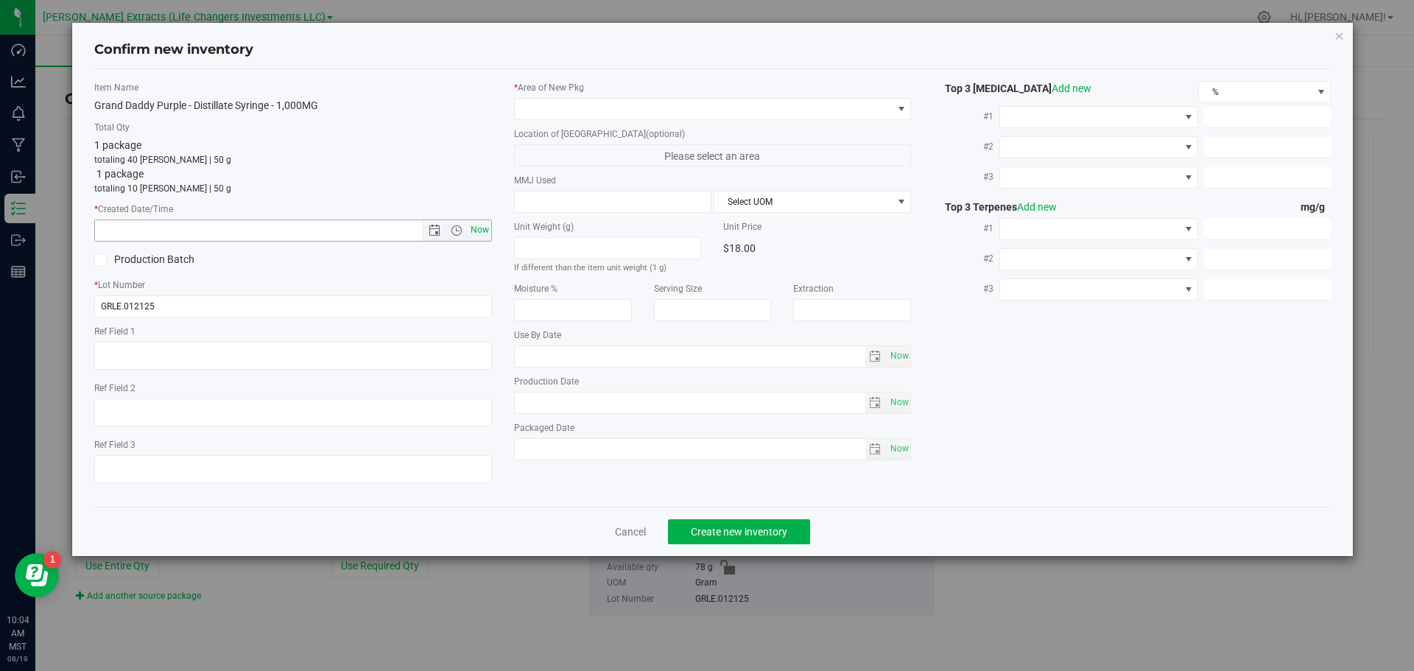
click at [480, 231] on span "Now" at bounding box center [479, 229] width 25 height 21
type input "8/19/2025 10:04 AM"
click at [544, 102] on span at bounding box center [704, 109] width 378 height 21
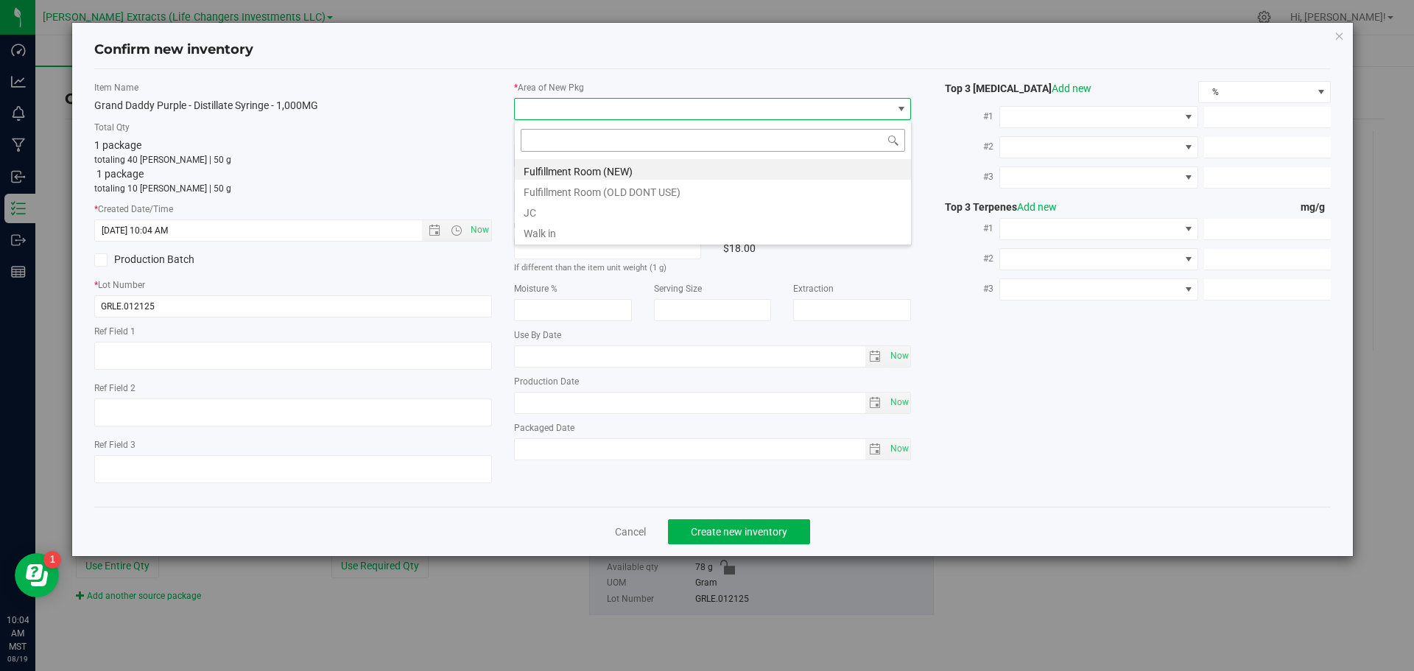
scroll to position [22, 398]
click at [558, 174] on li "Fulfillment Room (NEW)" at bounding box center [713, 169] width 396 height 21
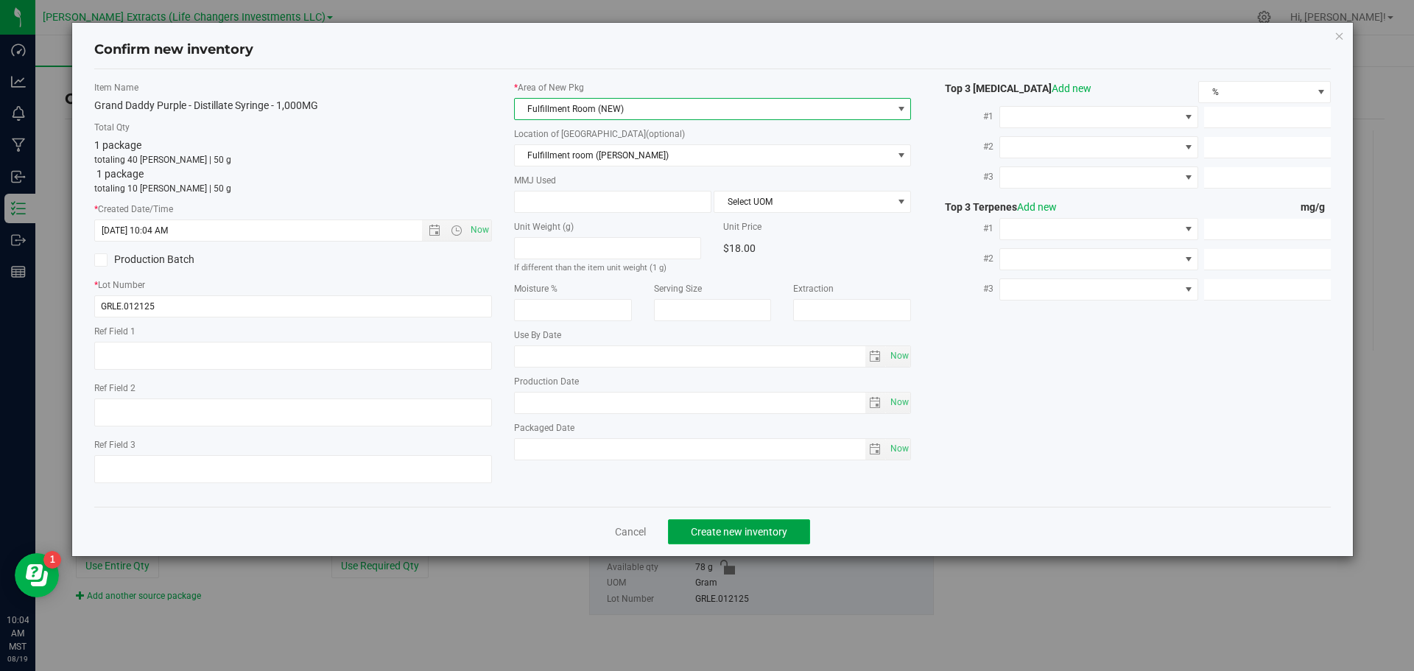
click at [706, 531] on span "Create new inventory" at bounding box center [739, 532] width 96 height 12
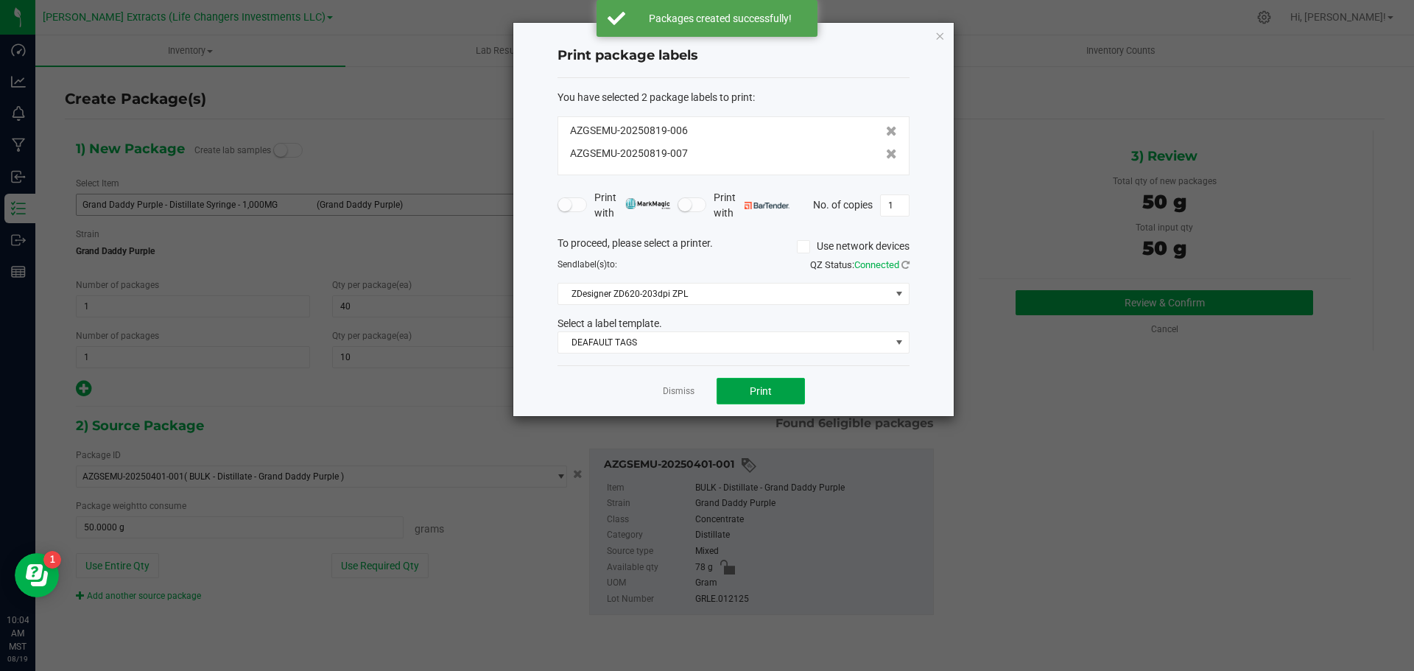
click at [770, 390] on span "Print" at bounding box center [761, 391] width 22 height 12
click at [943, 38] on icon "button" at bounding box center [940, 36] width 10 height 18
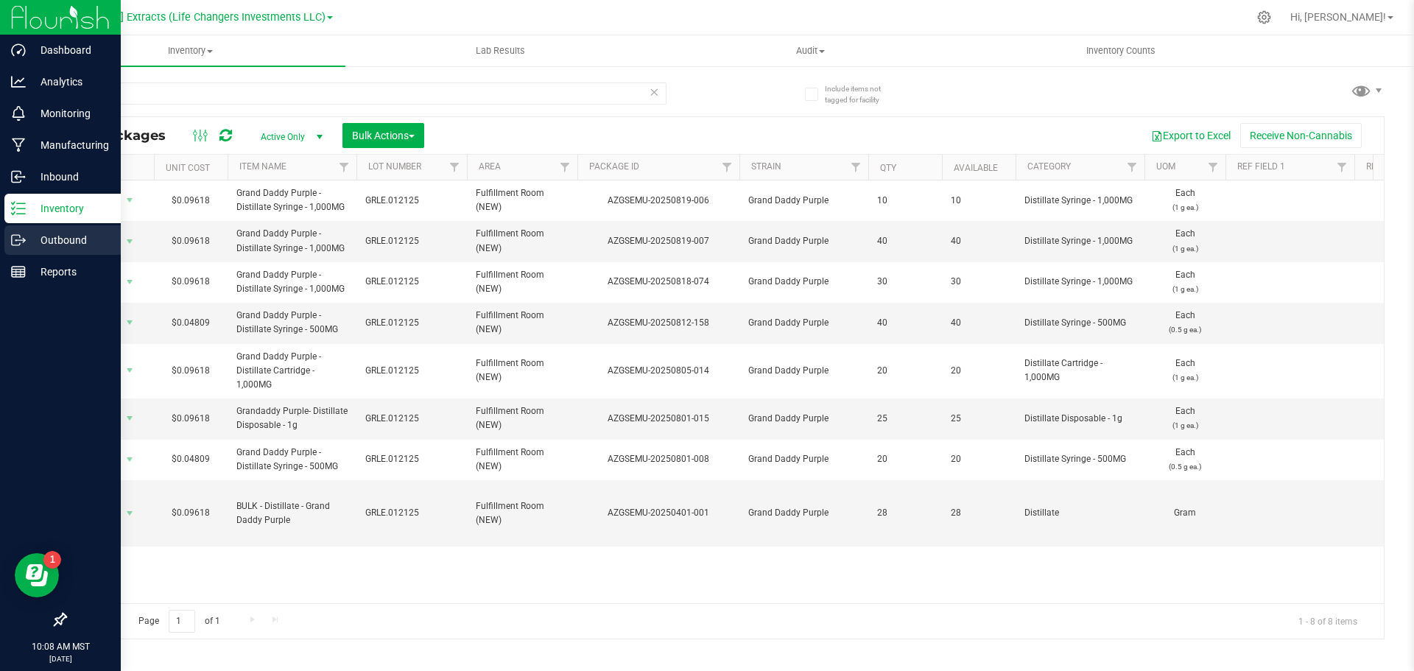
click at [61, 235] on p "Outbound" at bounding box center [70, 240] width 88 height 18
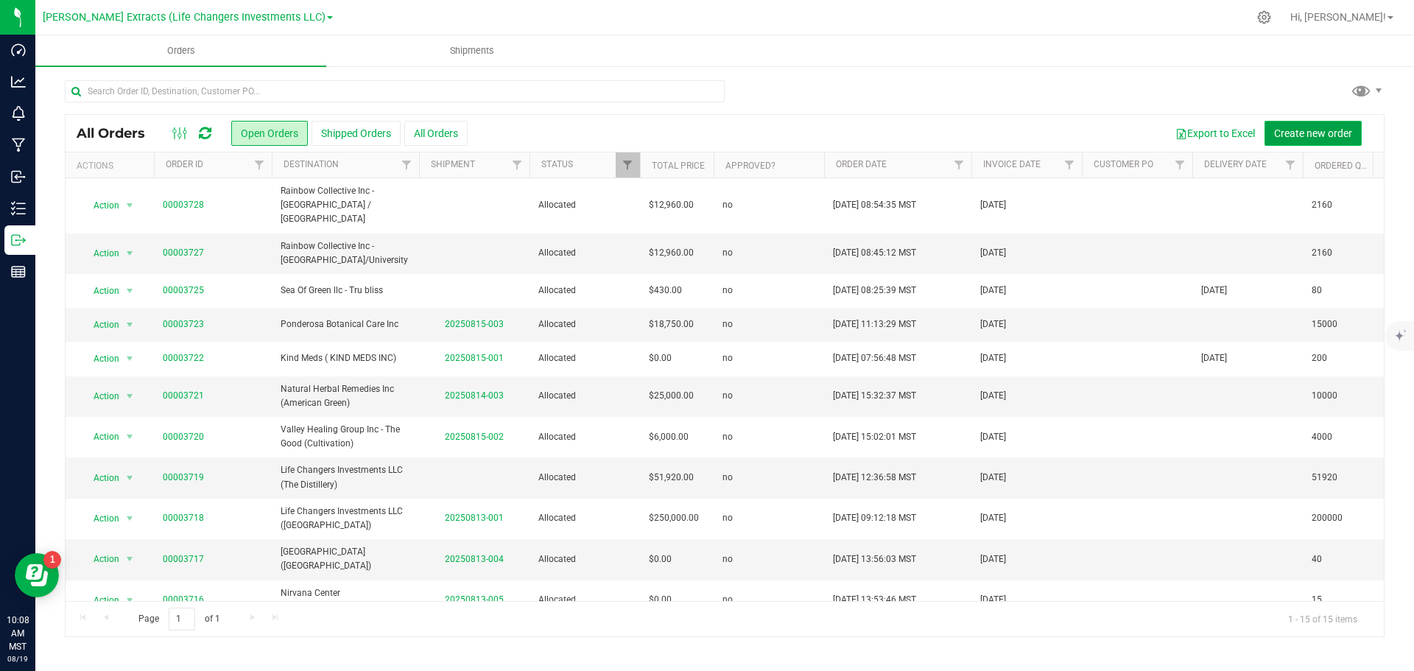
click at [1330, 137] on span "Create new order" at bounding box center [1313, 133] width 78 height 12
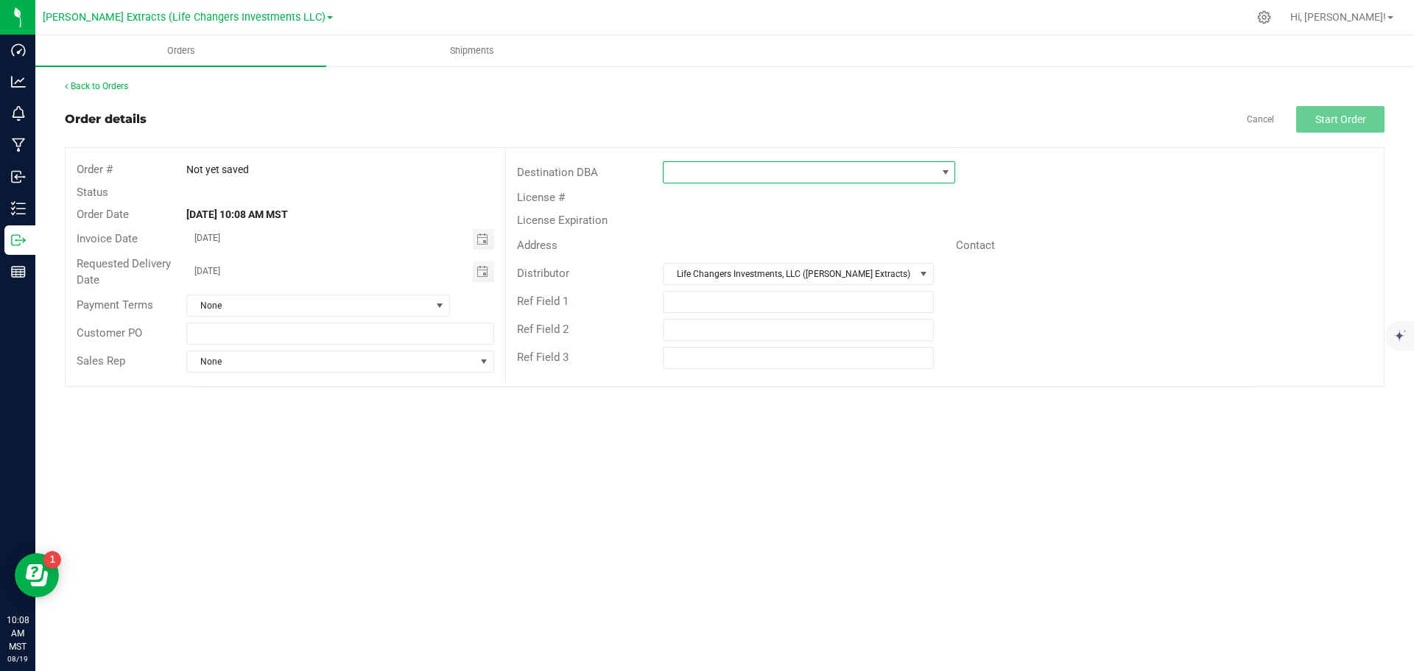
click at [949, 174] on span at bounding box center [946, 172] width 12 height 12
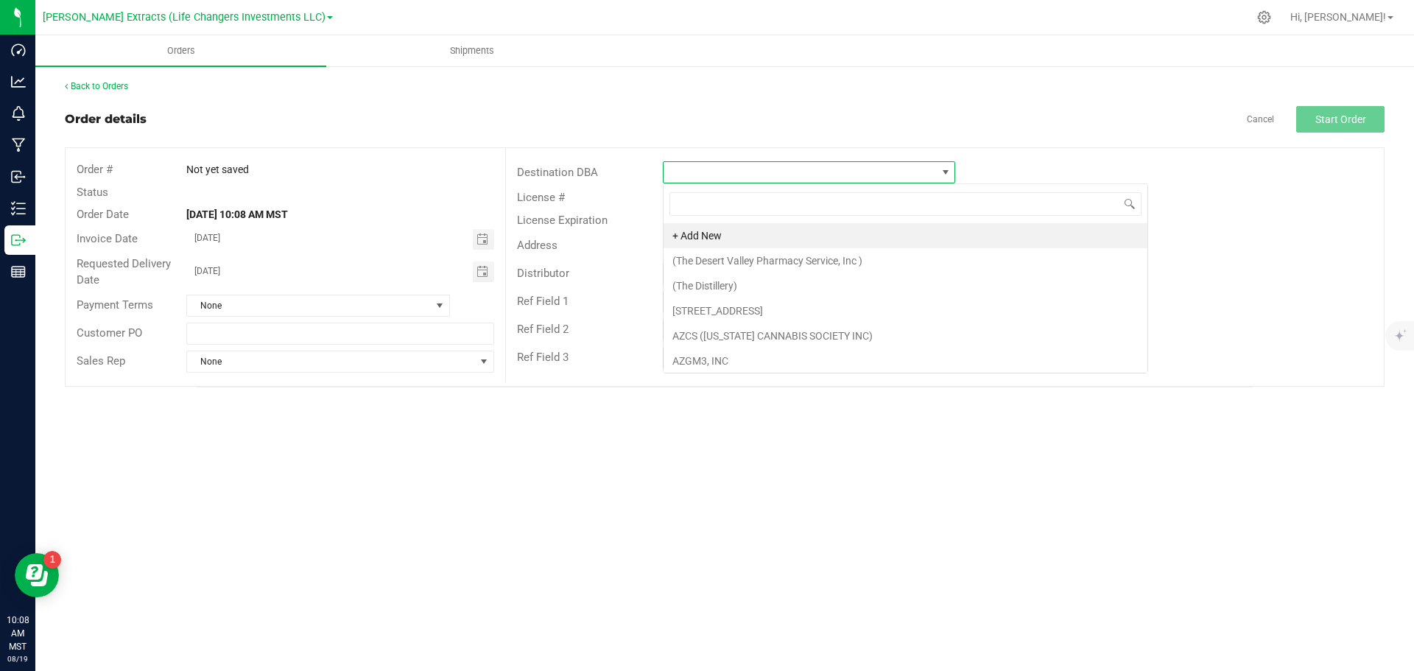
scroll to position [22, 292]
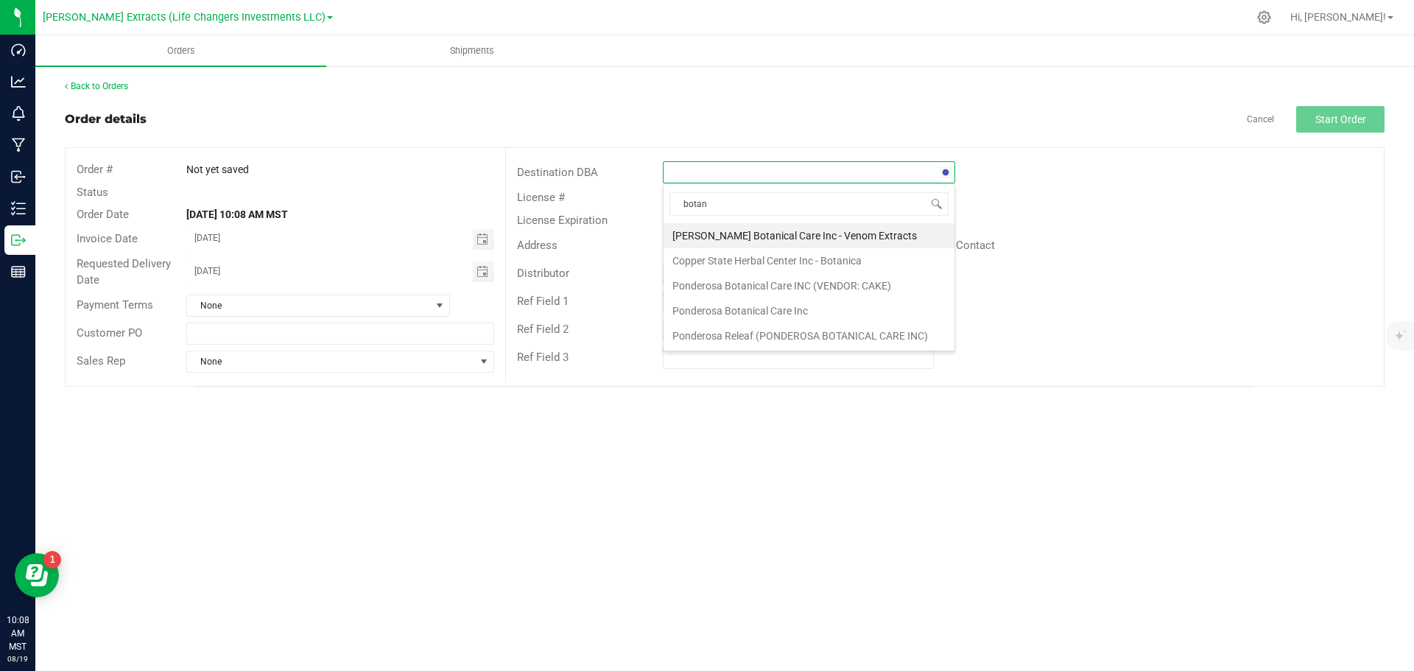
type input "botani"
click at [772, 258] on li "Copper State Herbal Center Inc - Botanica" at bounding box center [809, 260] width 291 height 25
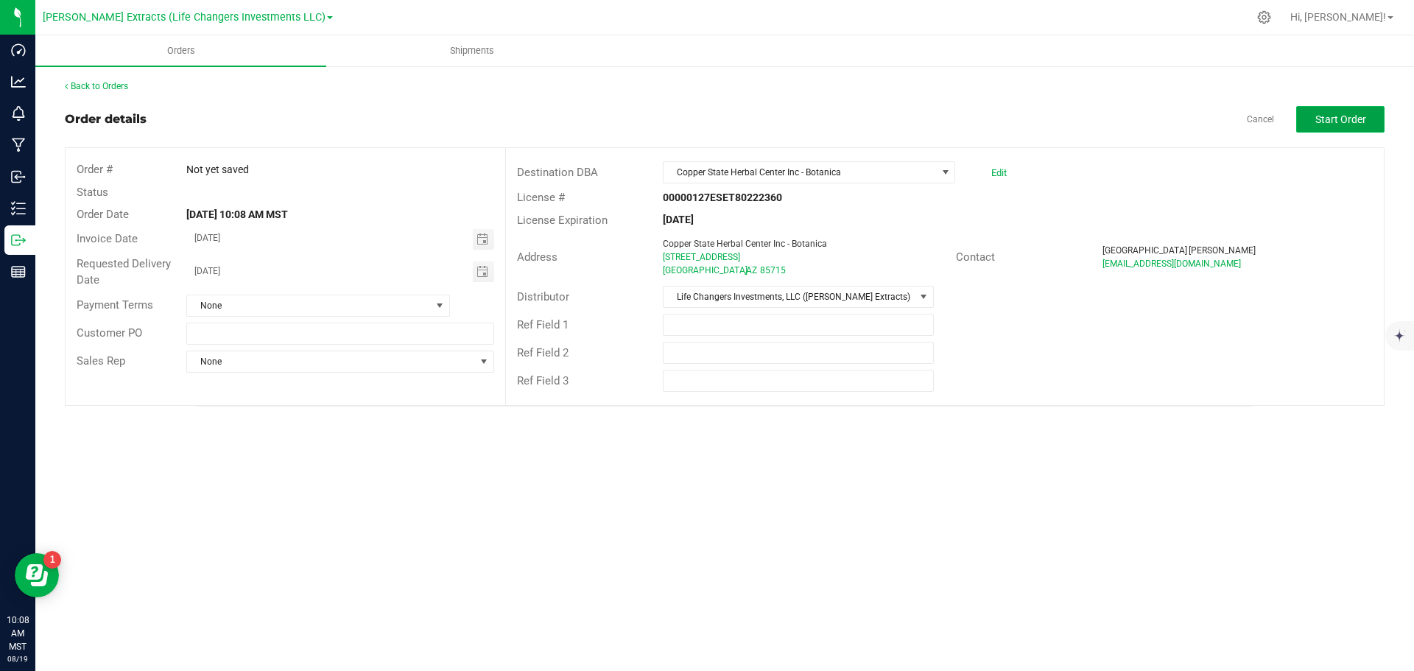
click at [1333, 122] on span "Start Order" at bounding box center [1340, 119] width 51 height 12
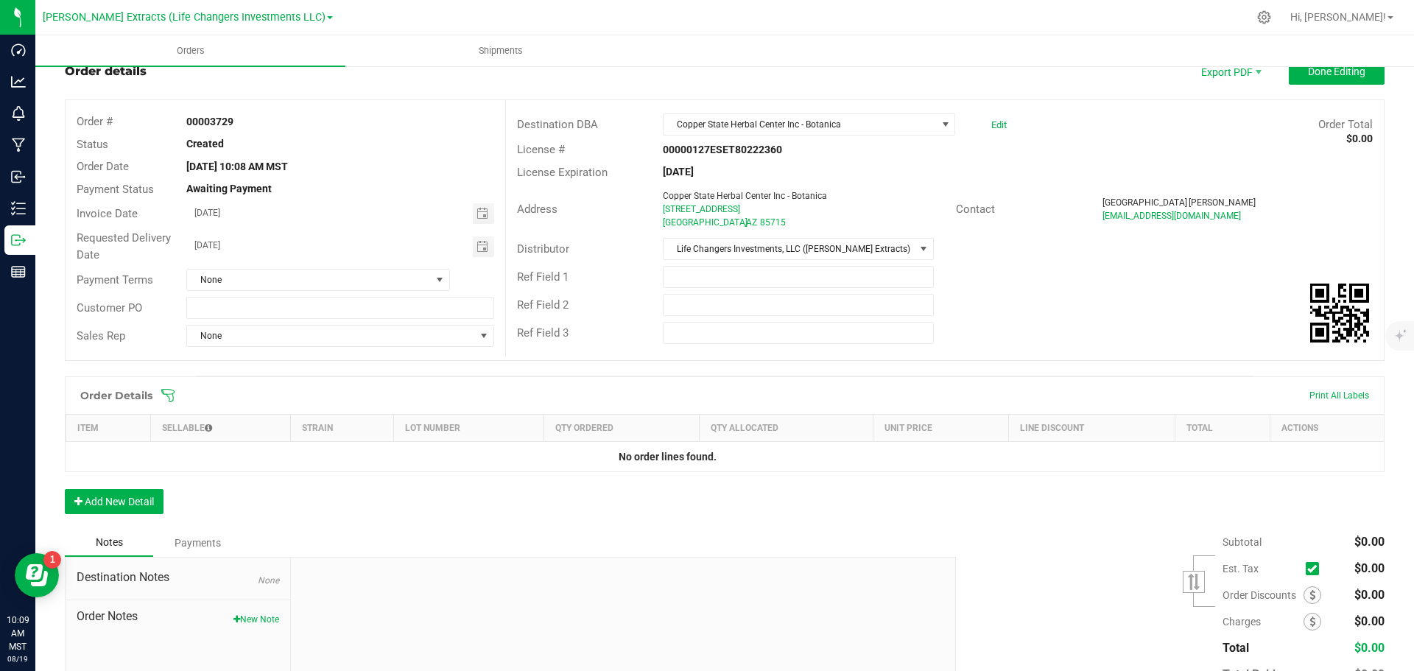
scroll to position [74, 0]
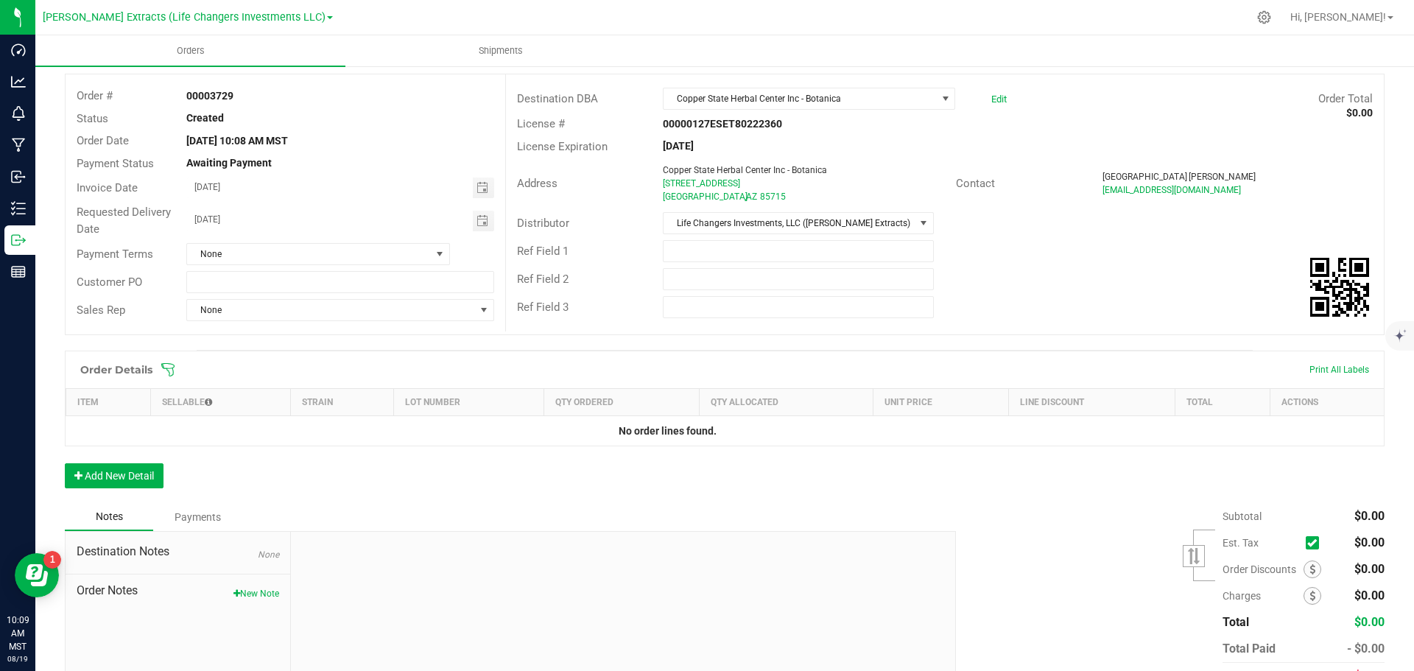
click at [172, 368] on icon at bounding box center [168, 369] width 15 height 15
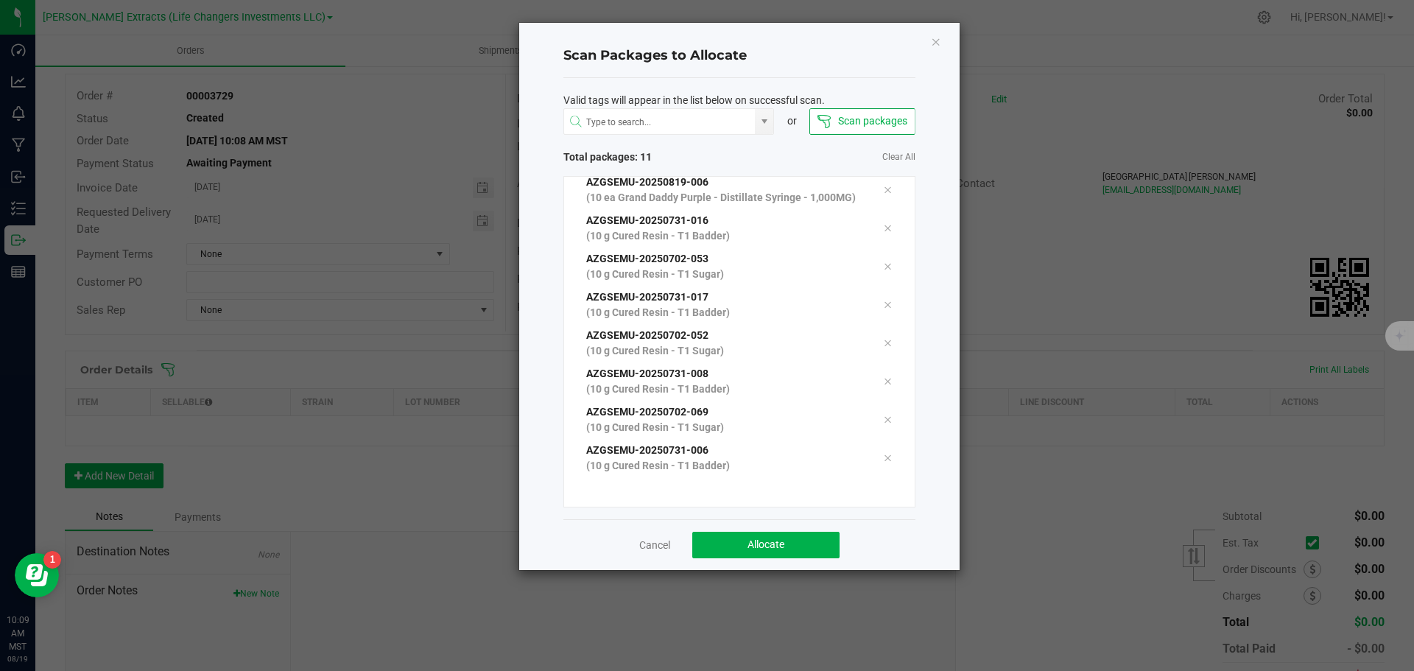
scroll to position [159, 0]
click at [774, 546] on span "Allocate" at bounding box center [766, 544] width 37 height 12
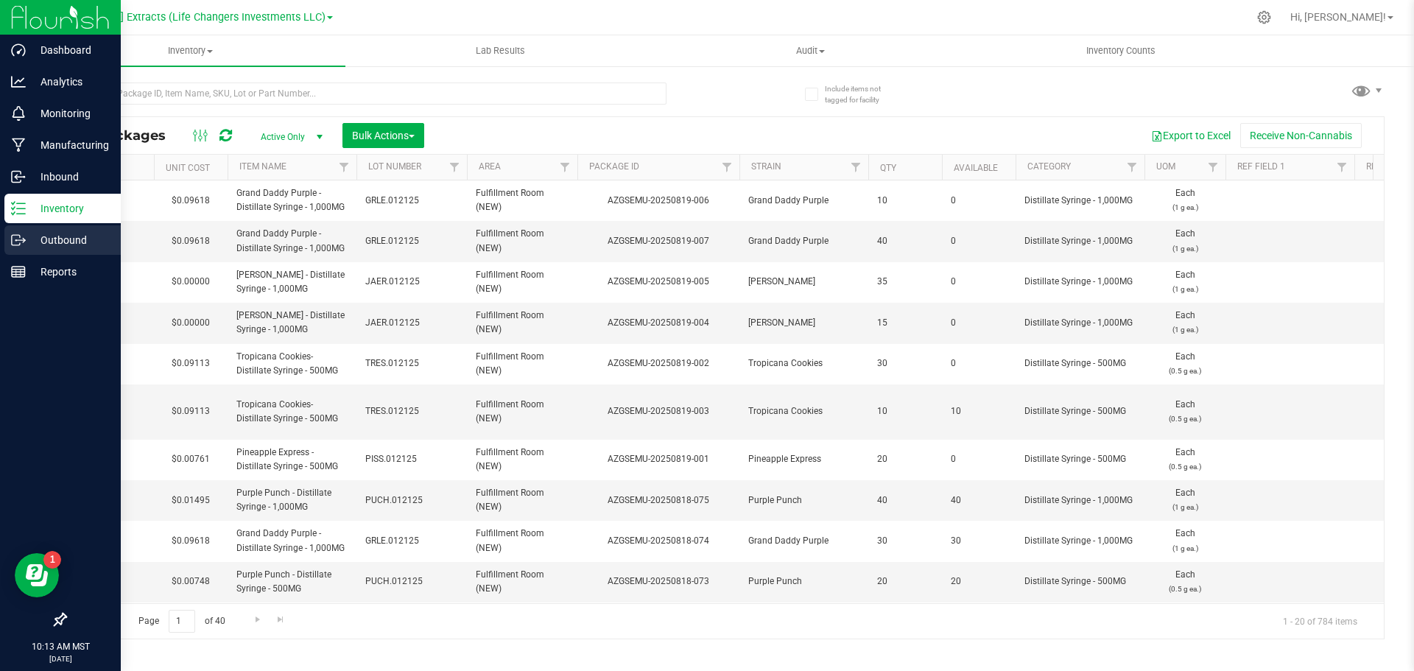
click at [27, 242] on p "Outbound" at bounding box center [70, 240] width 88 height 18
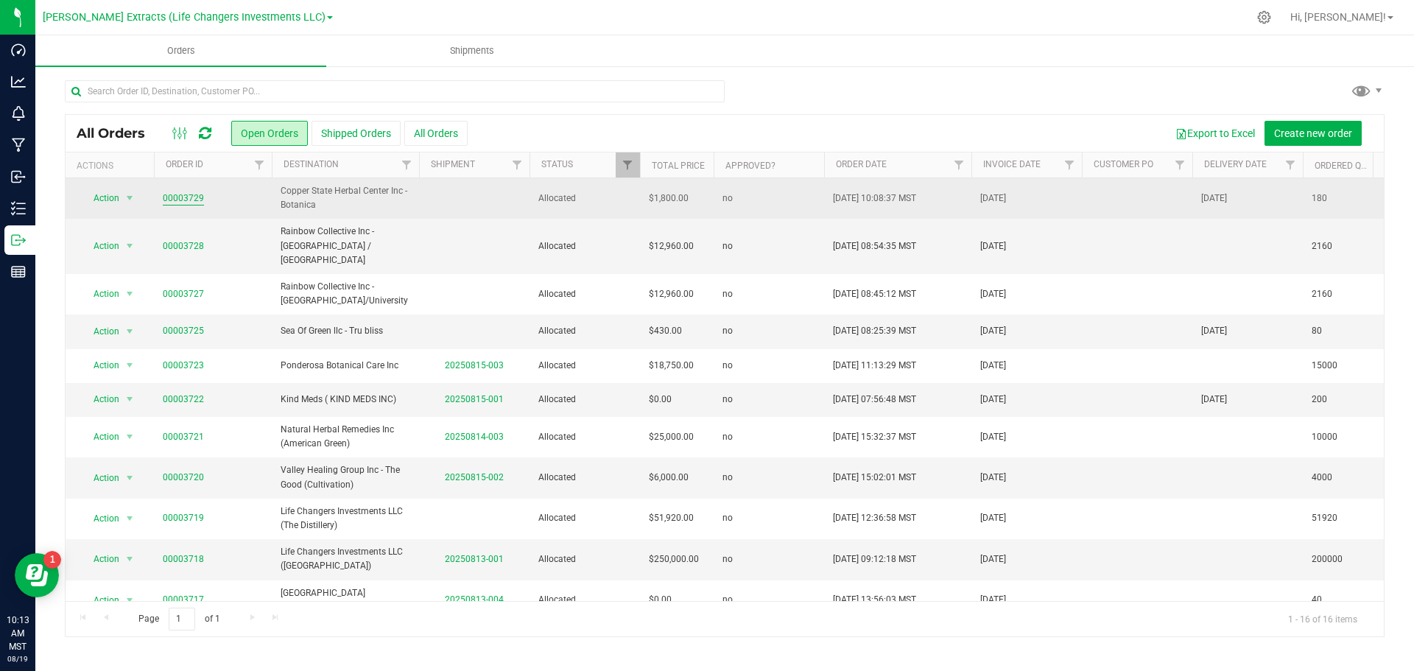
click at [170, 196] on link "00003729" at bounding box center [183, 198] width 41 height 14
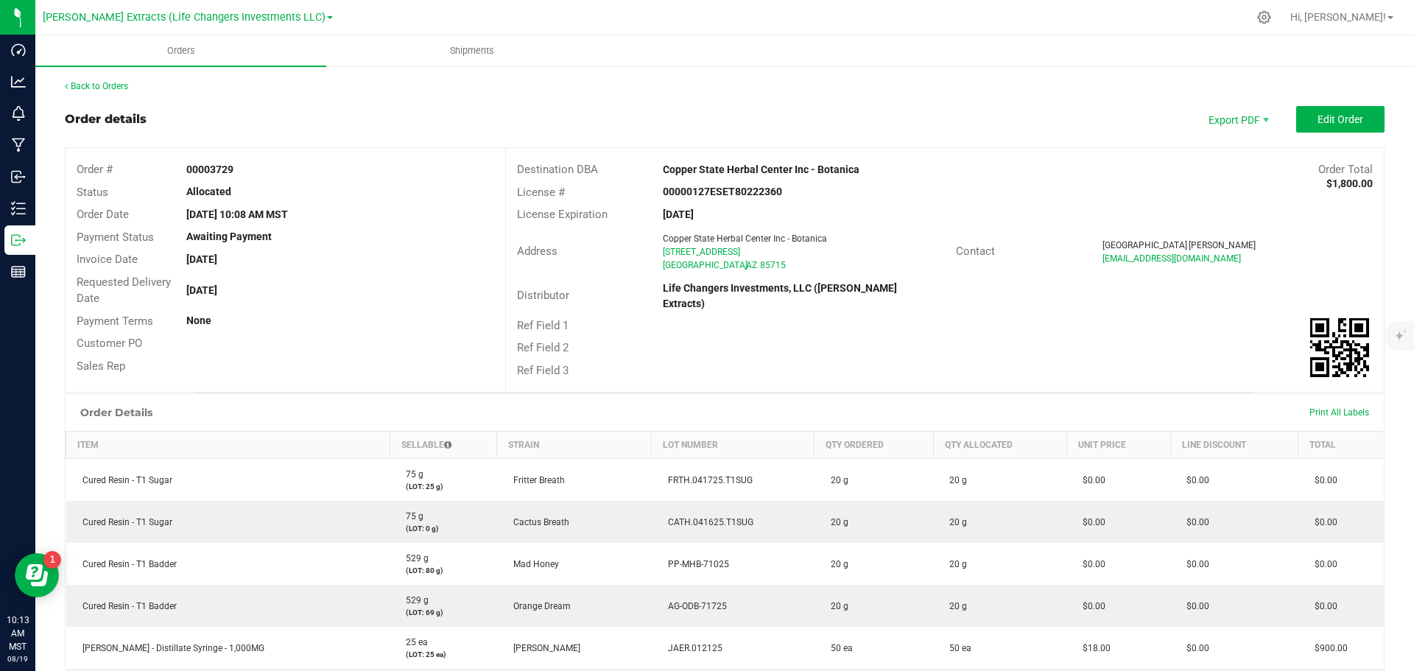
click at [1328, 105] on div "Back to Orders Order details Export PDF Edit Order Order # 00003729 Status Allo…" at bounding box center [725, 516] width 1320 height 873
click at [1329, 119] on span "Edit Order" at bounding box center [1341, 119] width 46 height 12
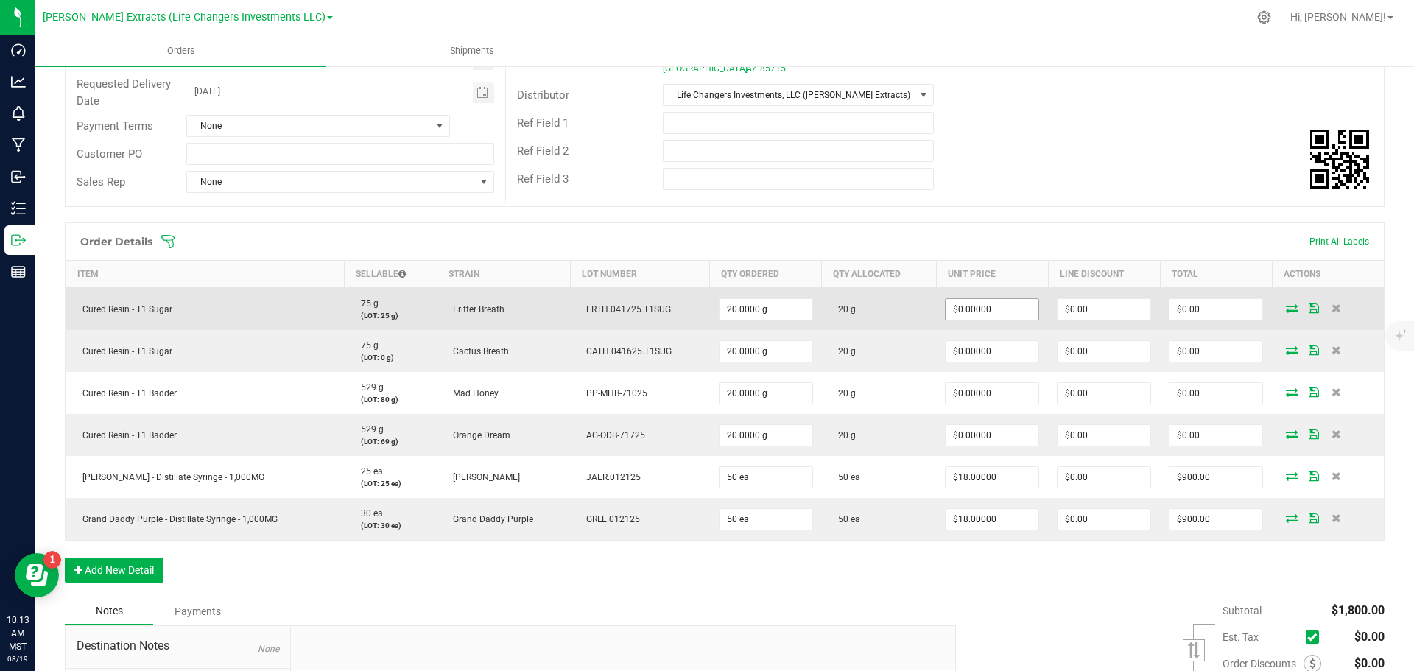
scroll to position [221, 0]
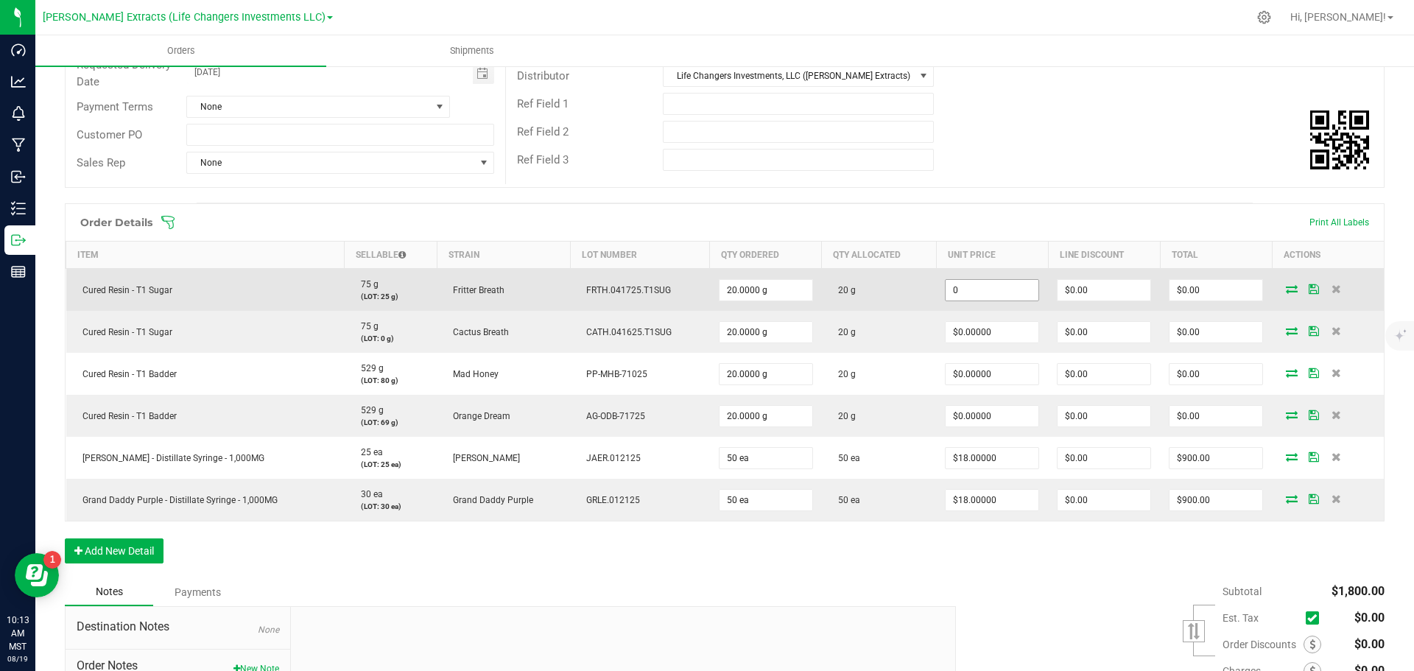
click at [988, 289] on input "0" at bounding box center [992, 290] width 93 height 21
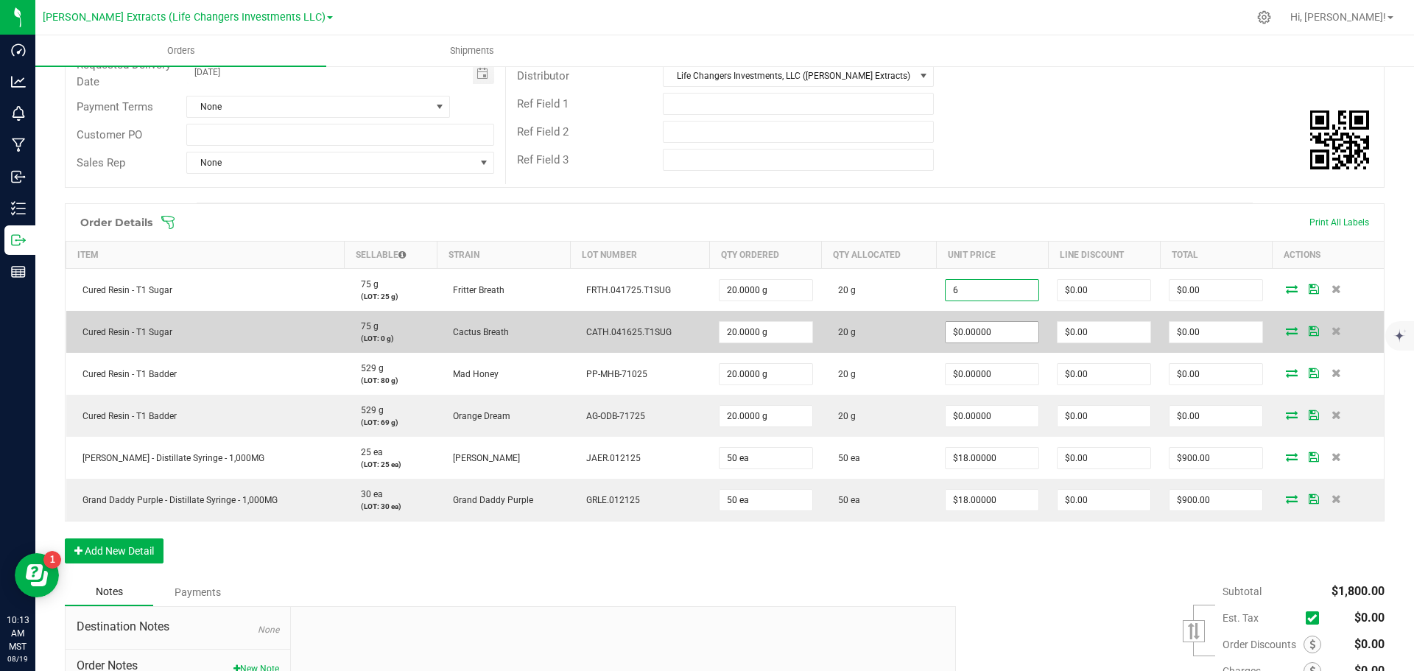
type input "$6.00000"
type input "$120.00"
click at [982, 332] on input "0" at bounding box center [992, 332] width 93 height 21
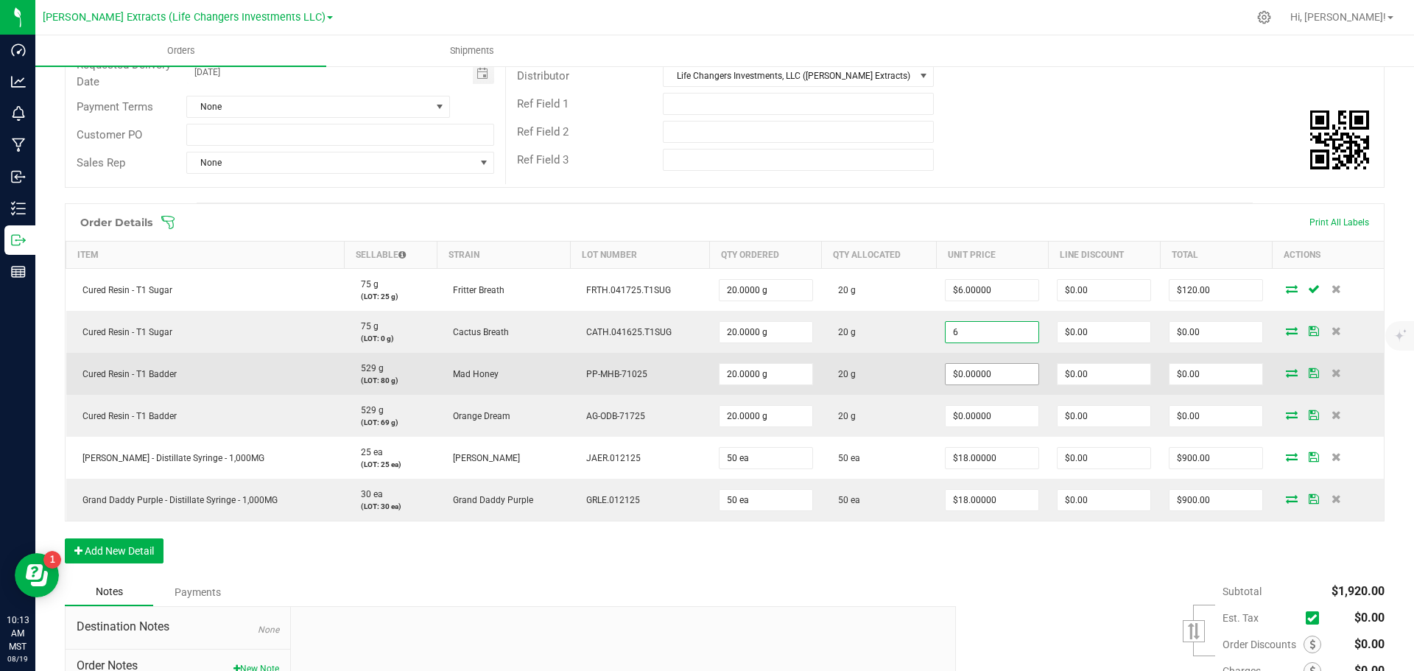
type input "$6.00000"
type input "$120.00"
click at [997, 381] on input "0" at bounding box center [992, 374] width 93 height 21
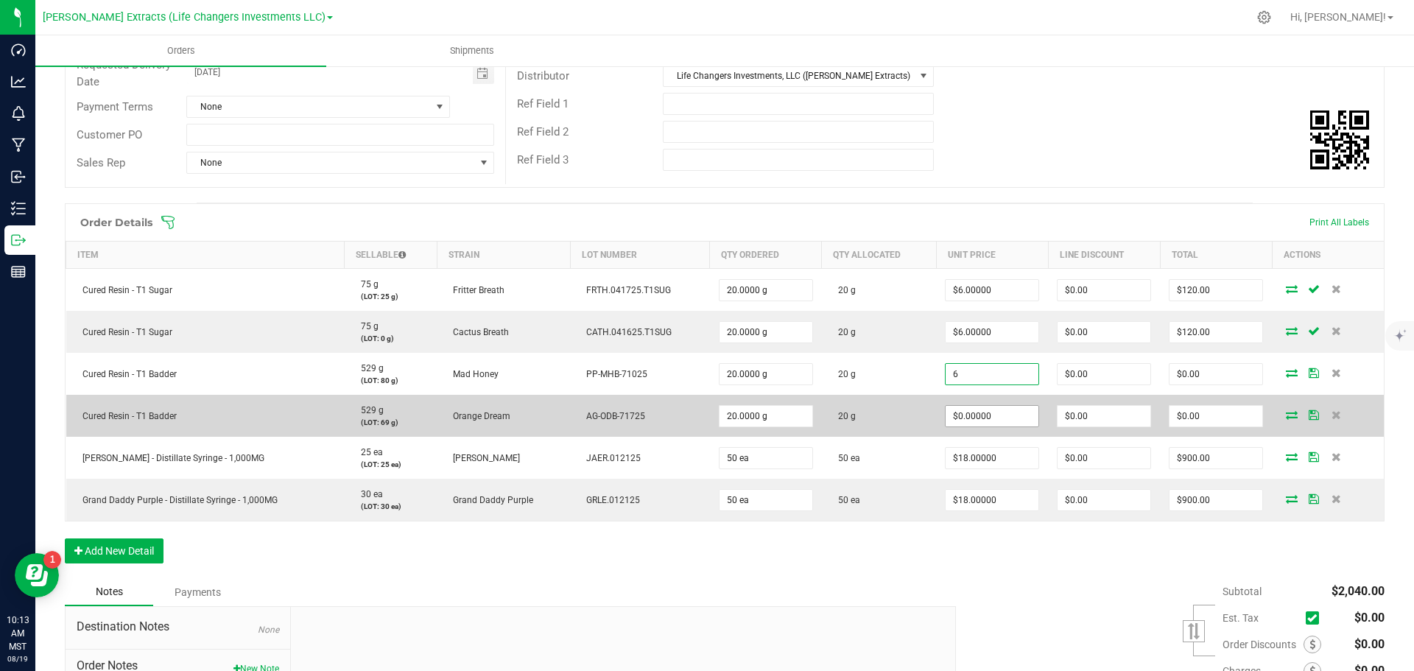
type input "$6.00000"
type input "$120.00"
click at [1010, 421] on input "0" at bounding box center [992, 416] width 93 height 21
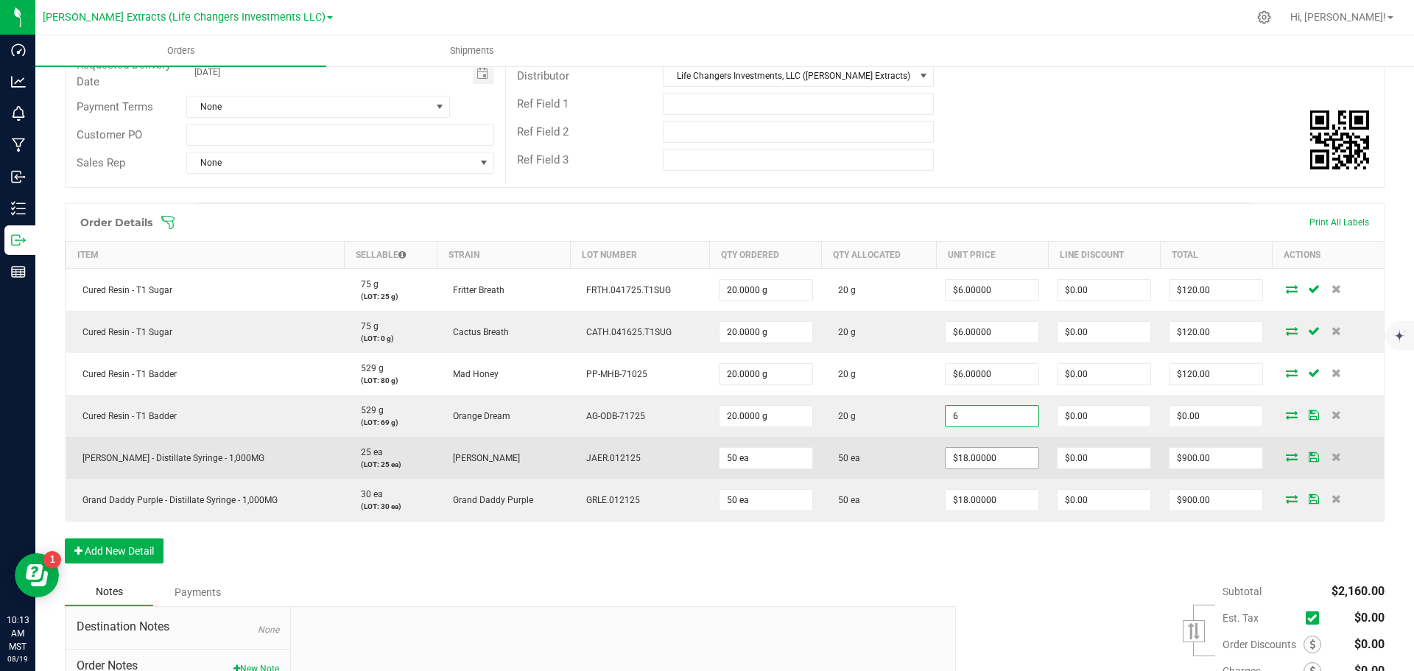
type input "$6.00000"
type input "$120.00"
type input "18"
click at [1005, 464] on input "18" at bounding box center [992, 458] width 93 height 21
click at [1006, 460] on input "18" at bounding box center [992, 458] width 93 height 21
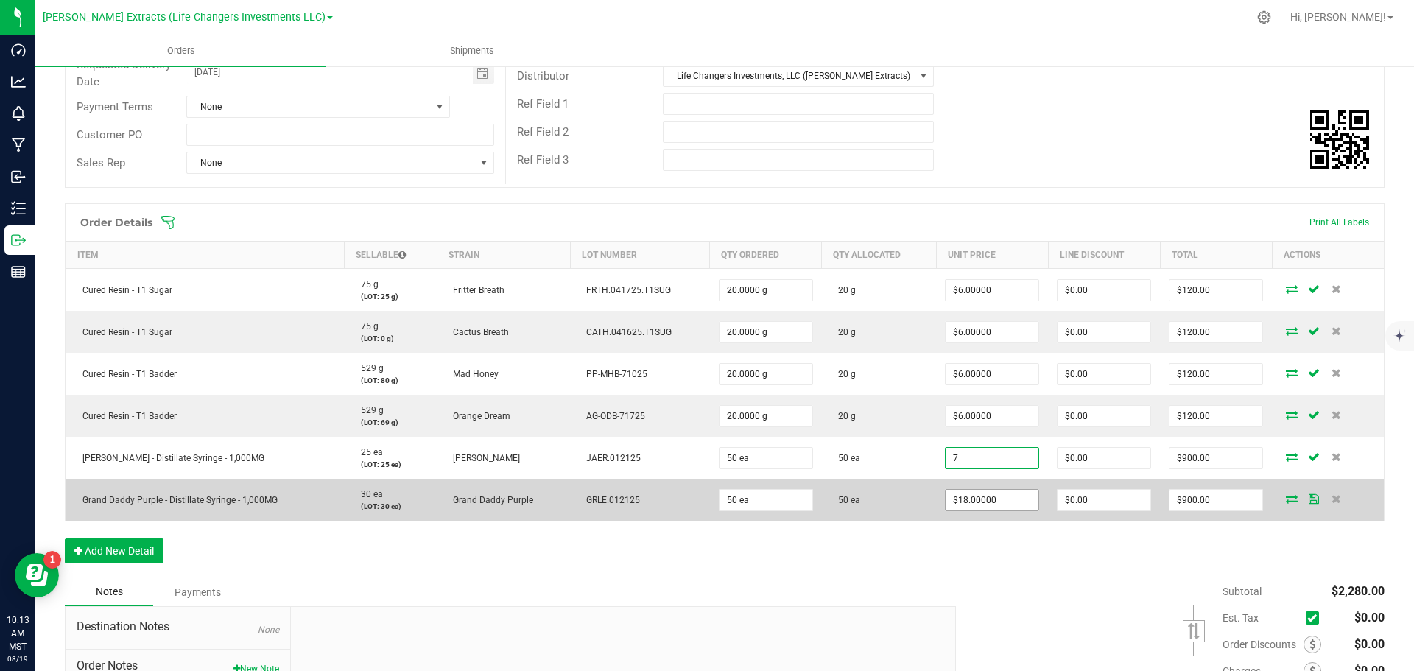
type input "7"
type input "18"
type input "$7.00000"
type input "$350.00"
click at [1004, 498] on input "18" at bounding box center [992, 500] width 93 height 21
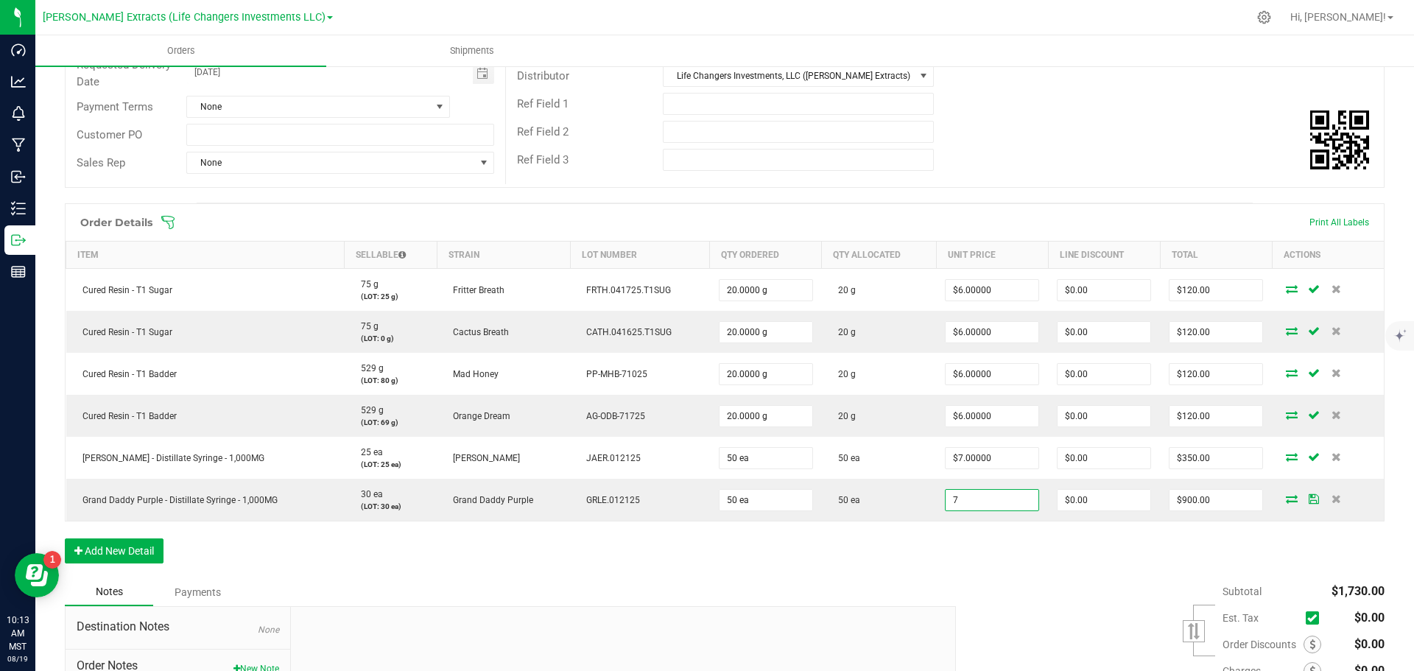
type input "$7.00000"
type input "$350.00"
click at [1011, 584] on div "Subtotal $1,730.00 Est. Tax" at bounding box center [1165, 671] width 440 height 186
click at [171, 224] on icon at bounding box center [168, 222] width 15 height 15
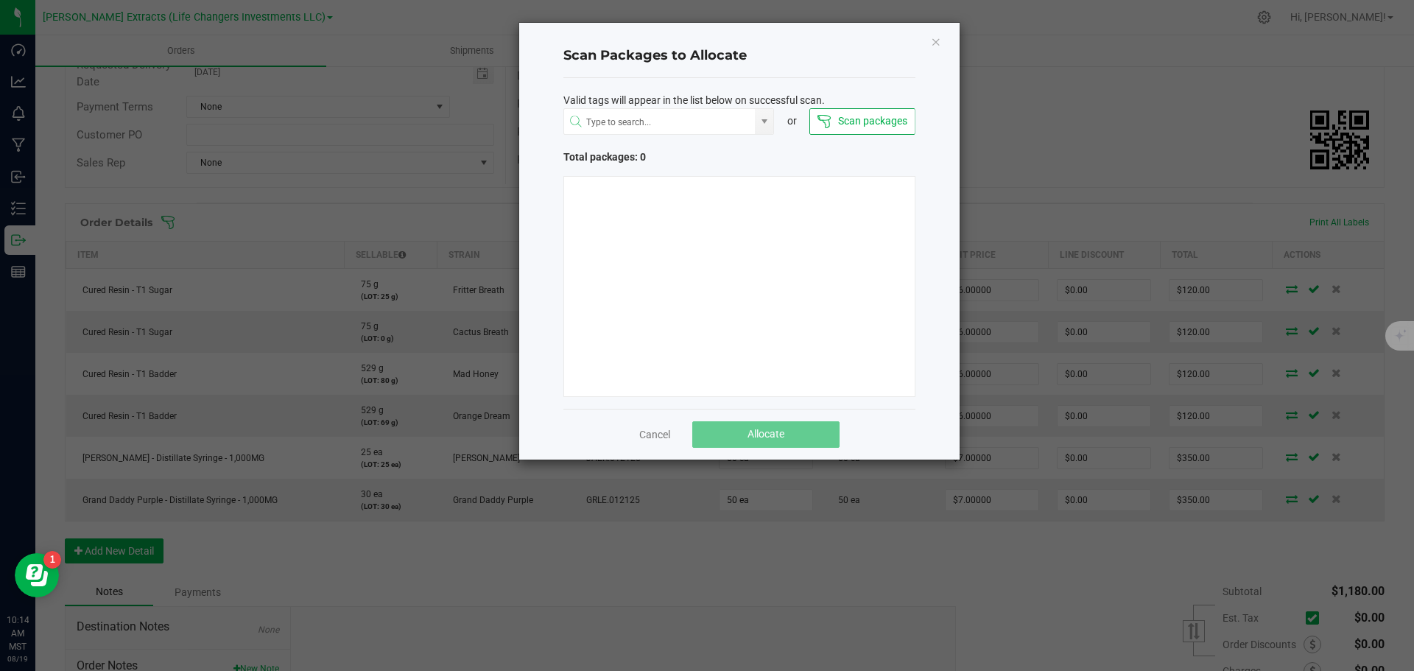
click at [882, 125] on button "Scan packages" at bounding box center [861, 121] width 105 height 27
click at [710, 131] on input "NO DATA FOUND" at bounding box center [659, 122] width 191 height 27
click at [706, 150] on li "AZGSEMU-20250801-008" at bounding box center [669, 150] width 210 height 25
type input "AZGSEMU-20250801-008"
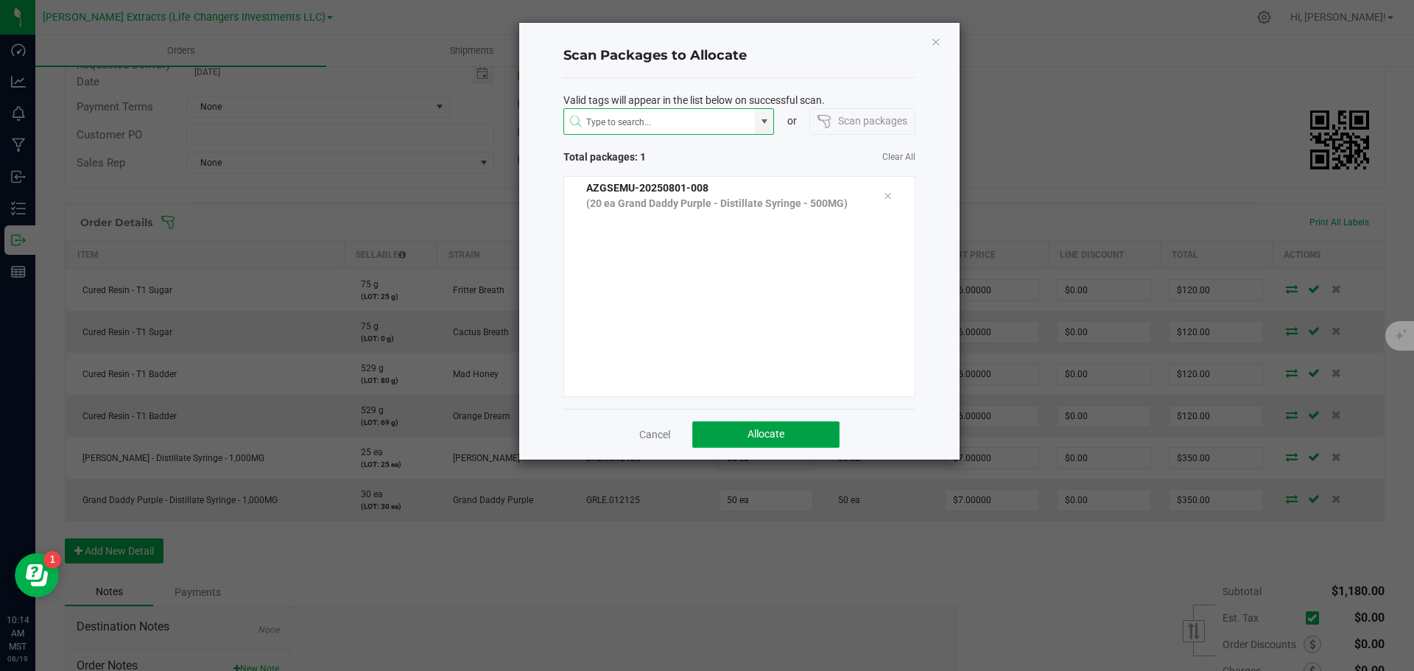
click at [761, 434] on span "Allocate" at bounding box center [766, 434] width 37 height 12
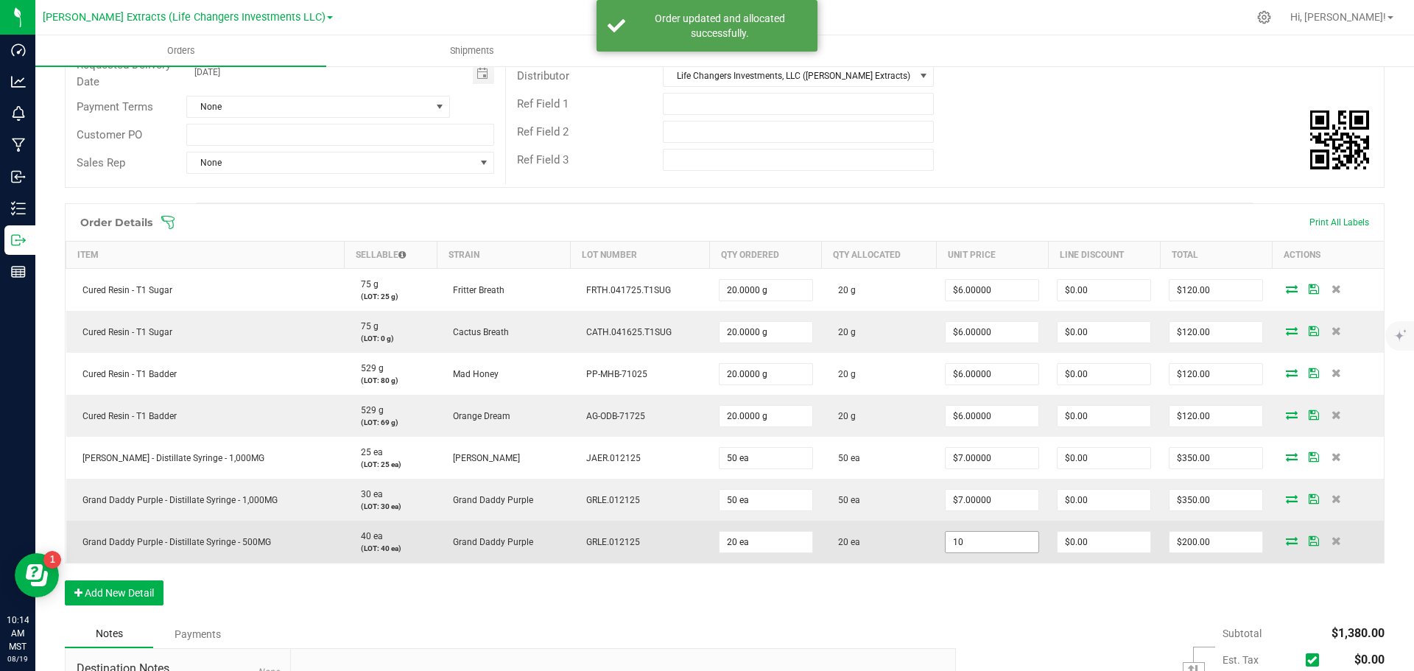
click at [995, 544] on input "10" at bounding box center [992, 542] width 93 height 21
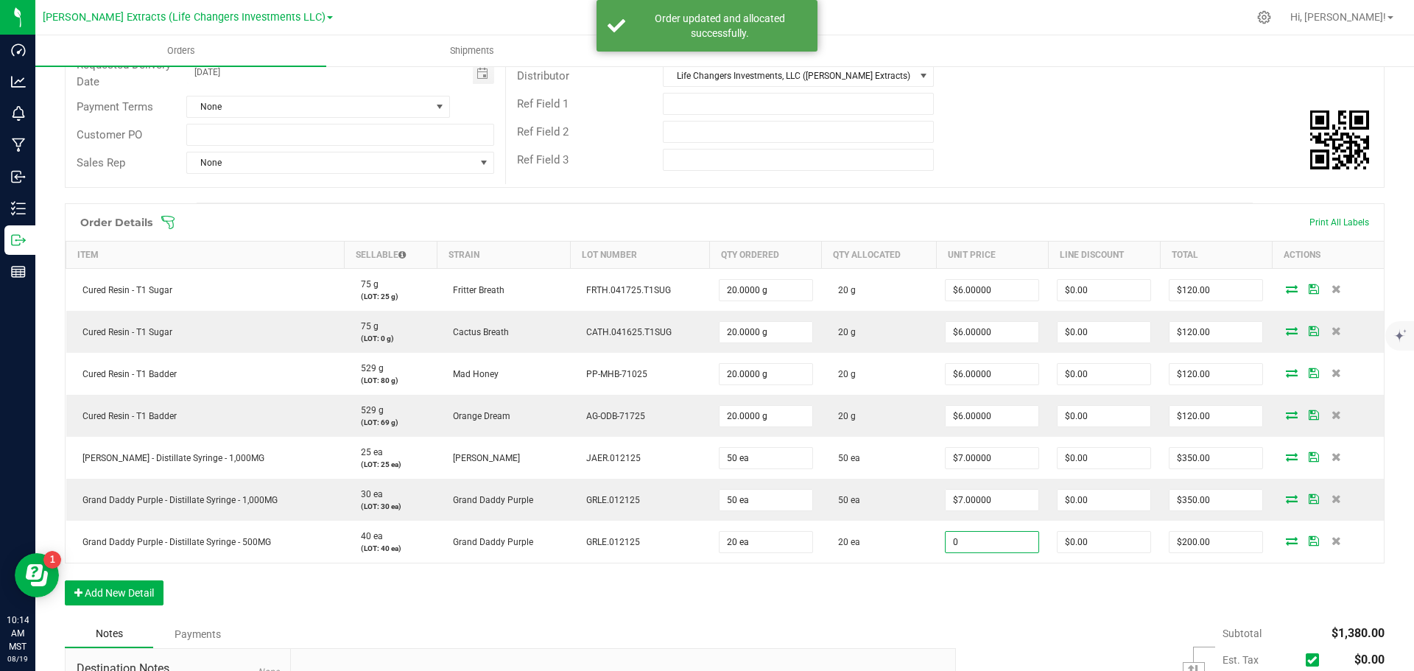
type input "$0.00000"
type input "$0.00"
click at [1053, 598] on div "Order Details Print All Labels Item Sellable Strain Lot Number Qty Ordered Qty …" at bounding box center [725, 411] width 1320 height 417
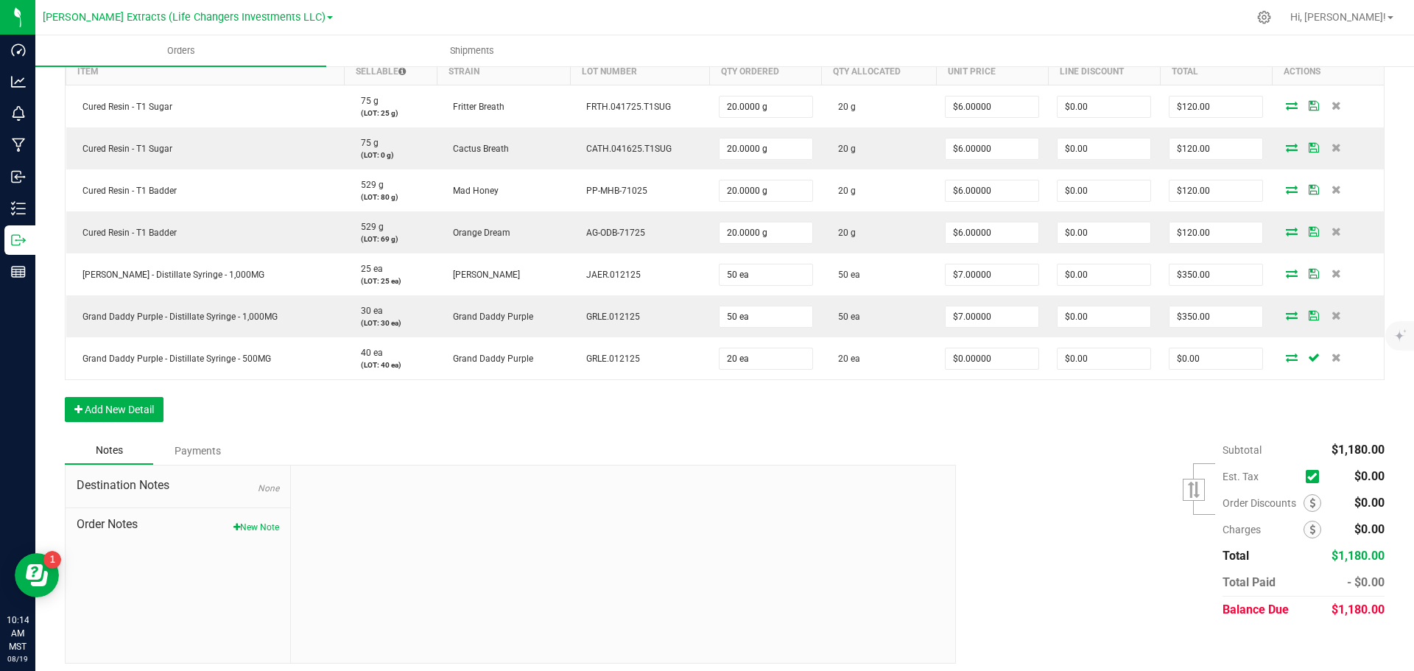
scroll to position [412, 0]
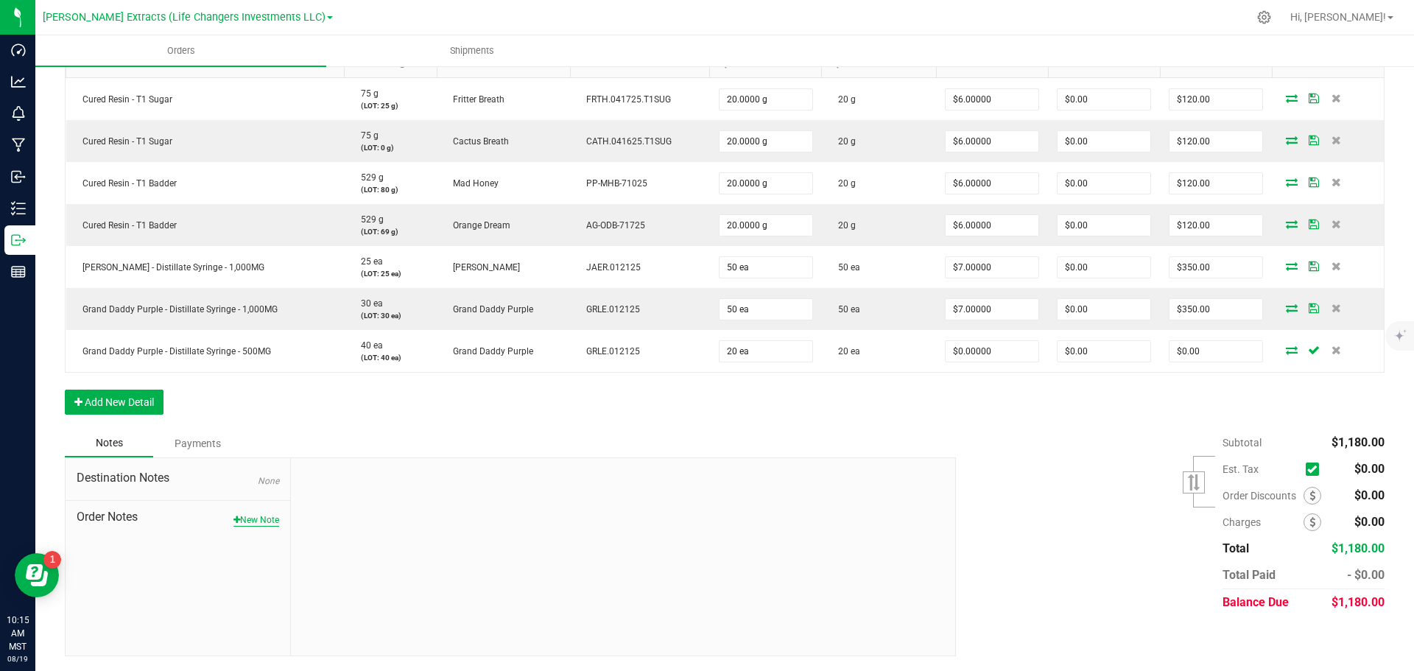
click at [233, 518] on icon "button" at bounding box center [236, 520] width 7 height 9
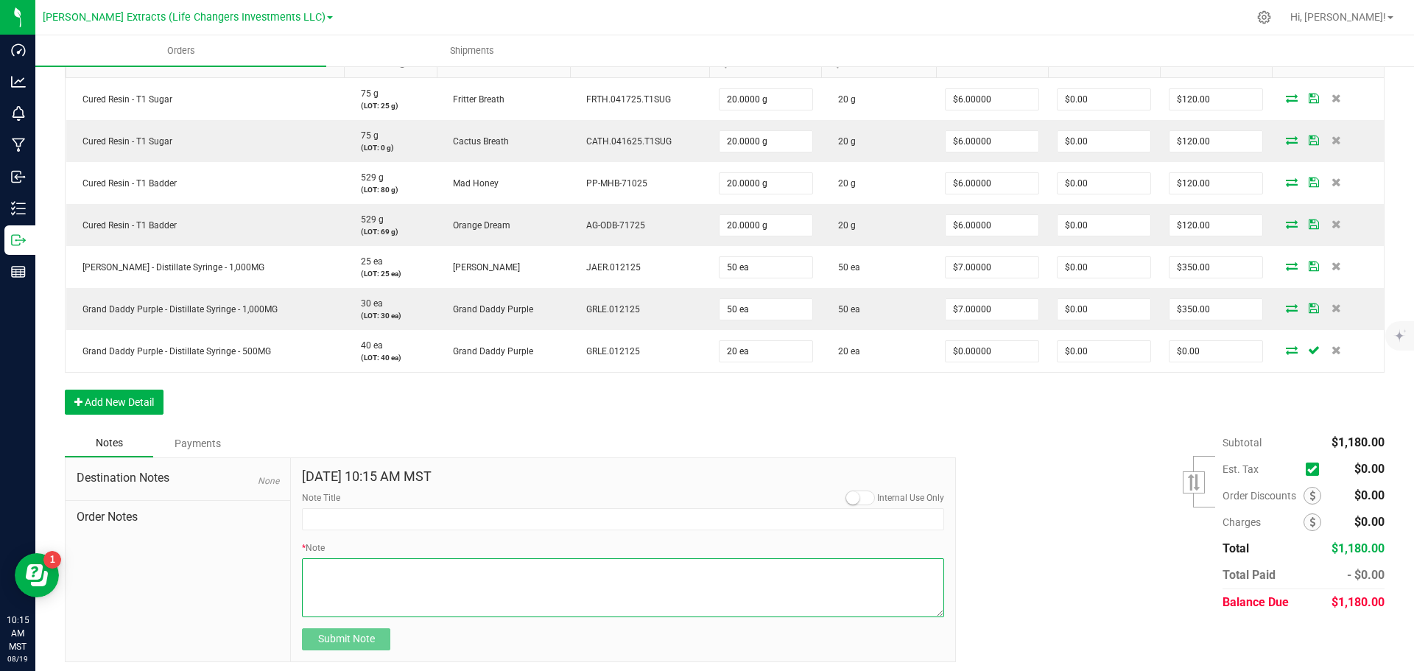
click at [363, 576] on textarea "* Note" at bounding box center [623, 587] width 642 height 59
type textarea "20 .500 mg syringes included as promo"
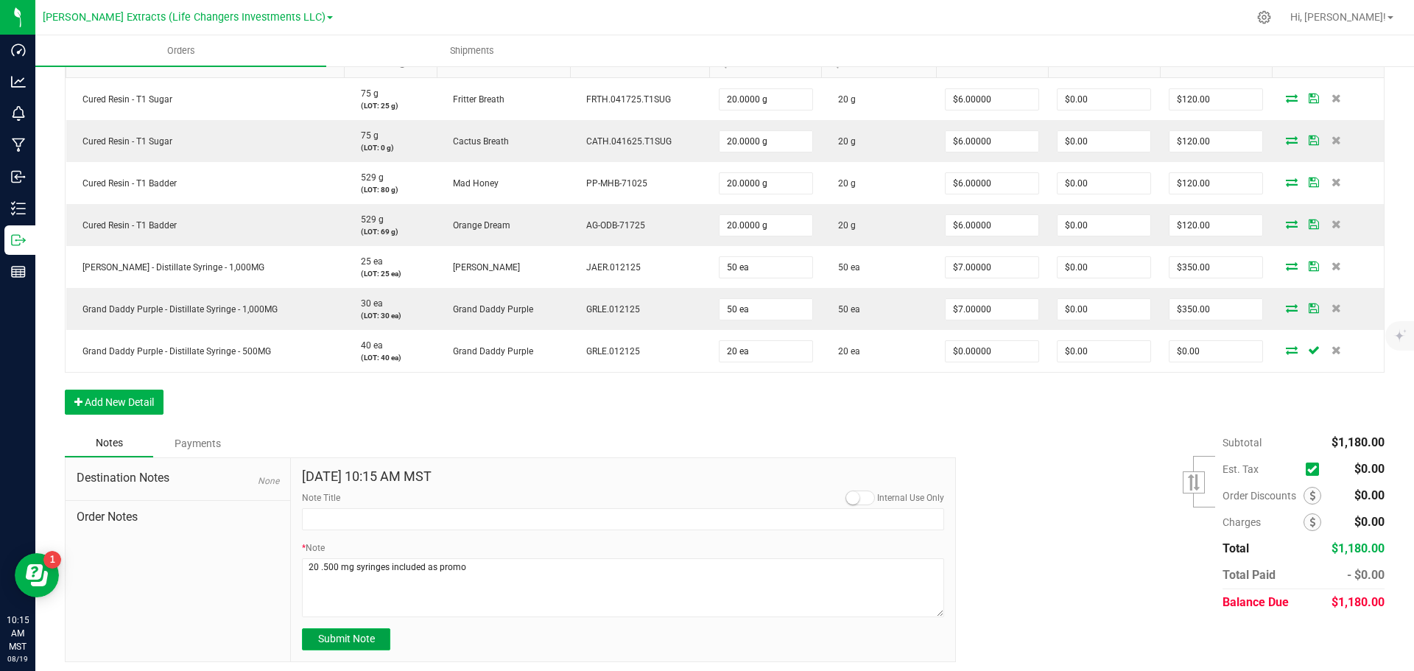
click at [347, 644] on span "Submit Note" at bounding box center [346, 639] width 57 height 12
type input "[DATE] 10:15 AM MST"
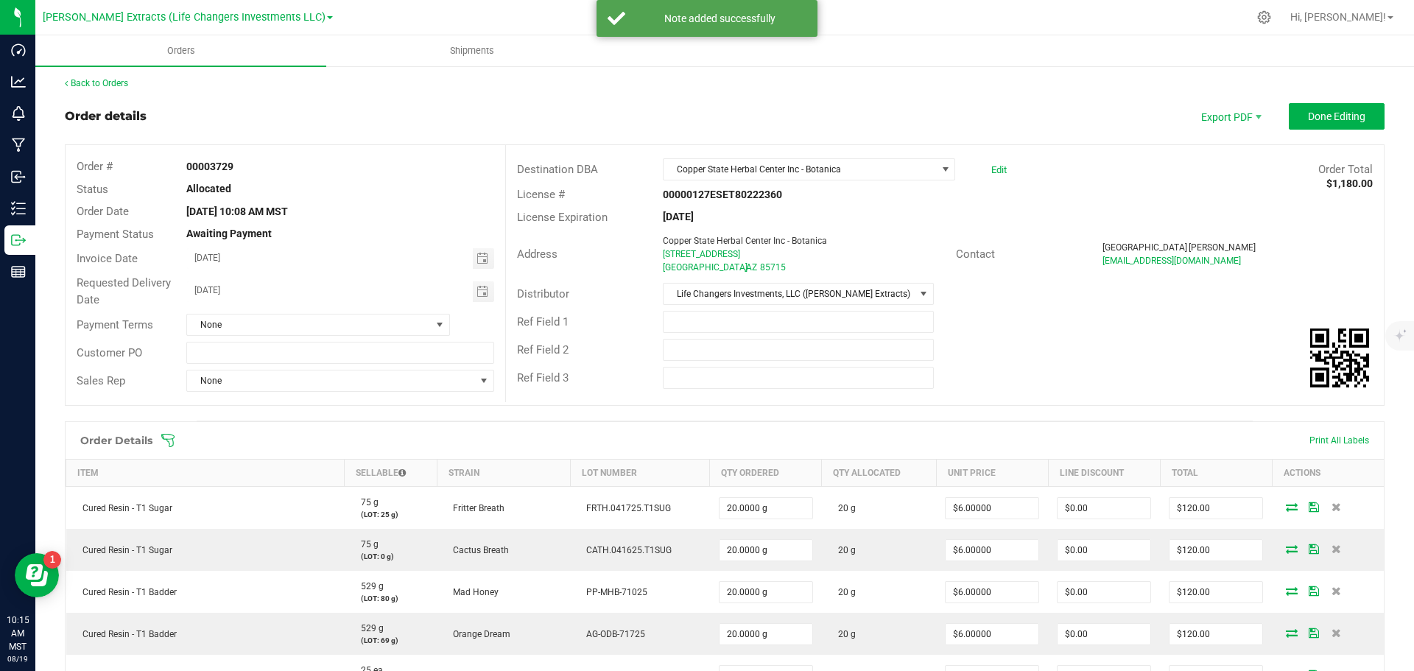
scroll to position [0, 0]
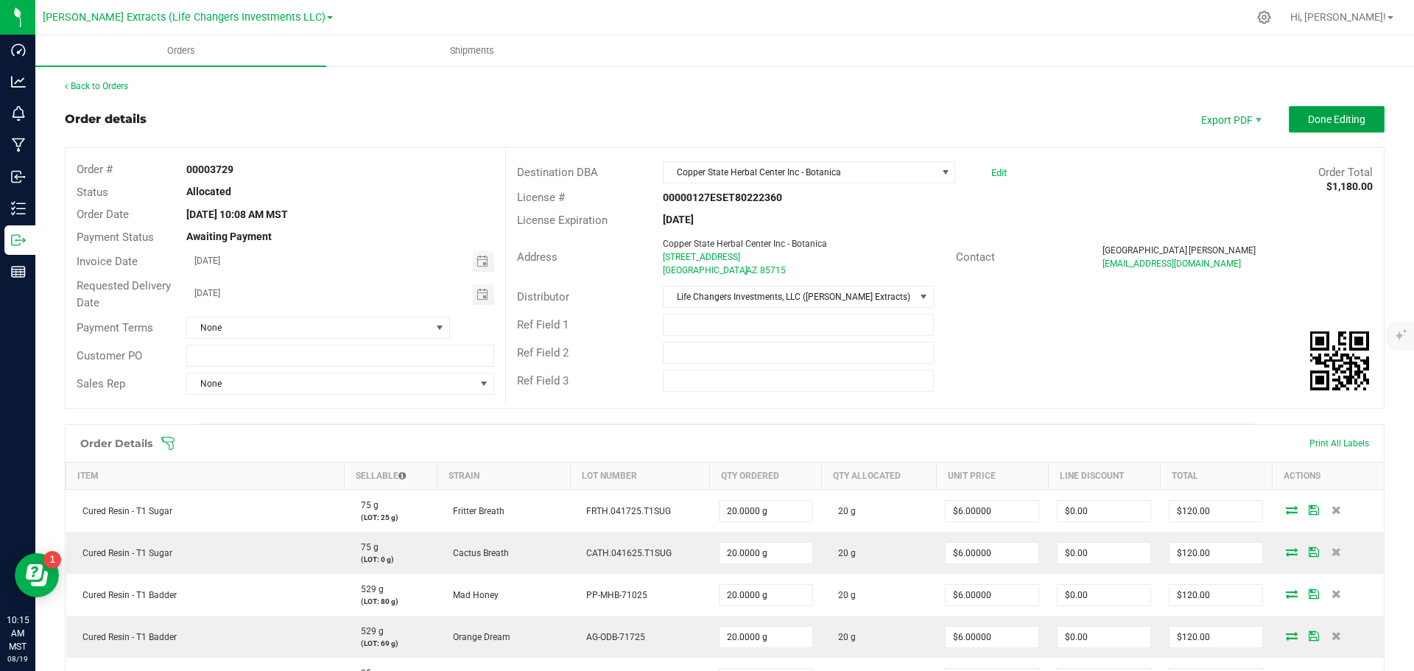
click at [1321, 116] on span "Done Editing" at bounding box center [1336, 119] width 57 height 12
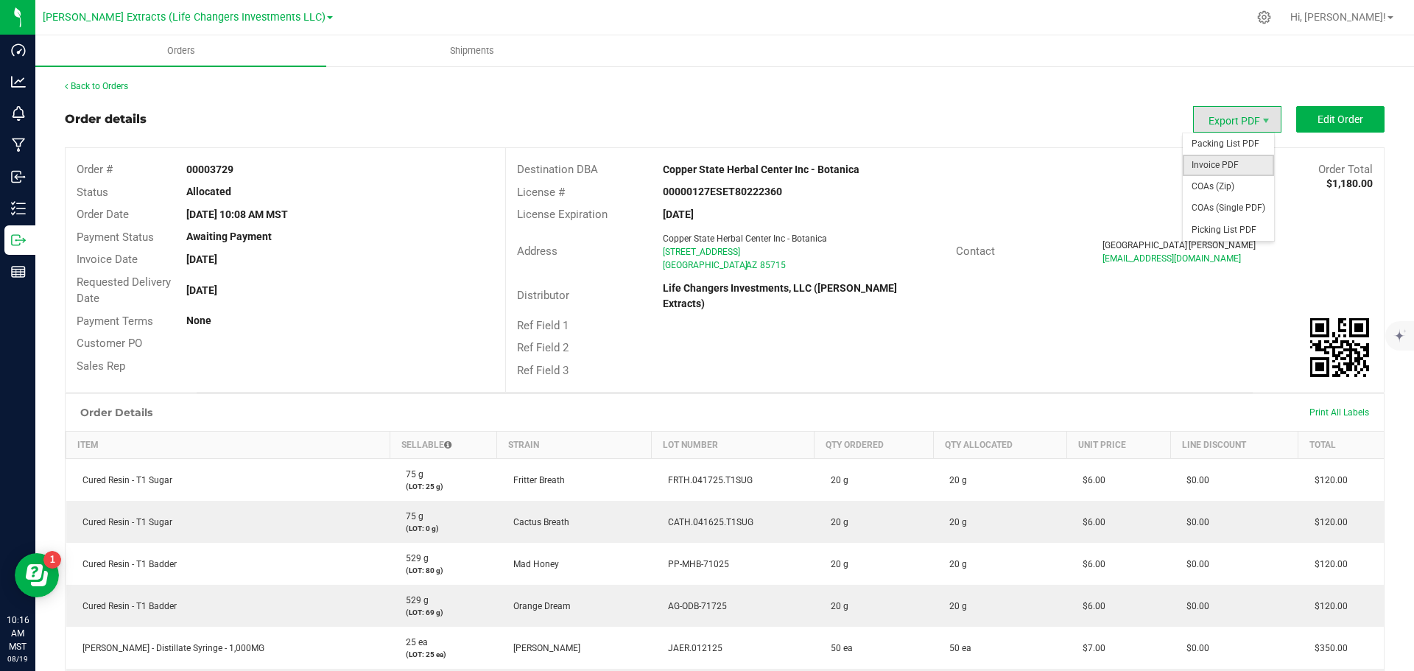
click at [1226, 168] on span "Invoice PDF" at bounding box center [1228, 165] width 91 height 21
